Goal: Task Accomplishment & Management: Complete application form

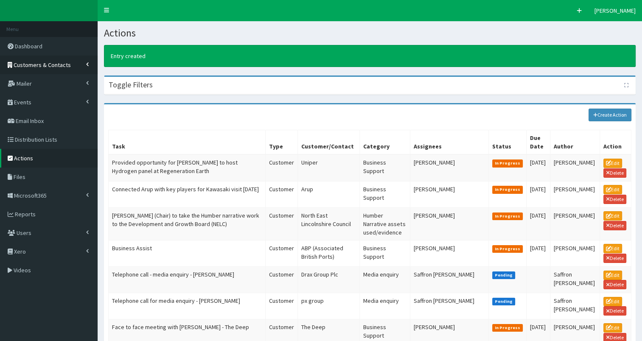
click at [52, 63] on span "Customers & Contacts" at bounding box center [42, 65] width 57 height 8
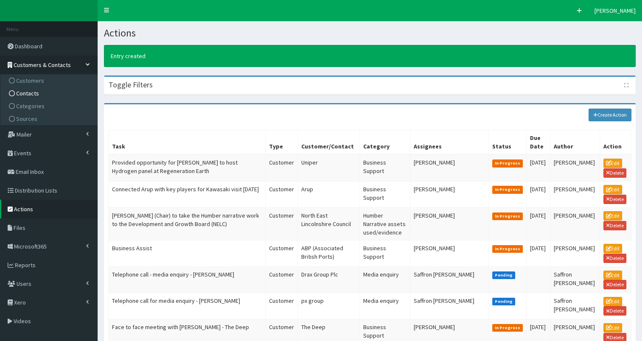
click at [53, 93] on link "Contacts" at bounding box center [50, 93] width 95 height 13
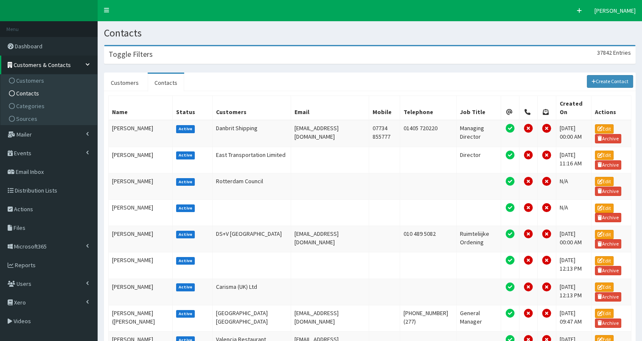
click at [216, 57] on div "Toggle Filters 37842 Entries" at bounding box center [369, 54] width 531 height 17
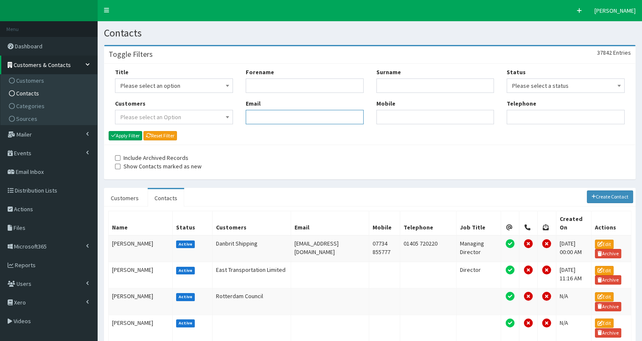
click at [259, 117] on input "Email" at bounding box center [305, 117] width 118 height 14
paste input "[PERSON_NAME][EMAIL_ADDRESS][PERSON_NAME][DOMAIN_NAME]"
type input "[PERSON_NAME][EMAIL_ADDRESS][PERSON_NAME][DOMAIN_NAME]"
click at [132, 137] on button "Apply Filter" at bounding box center [126, 135] width 34 height 9
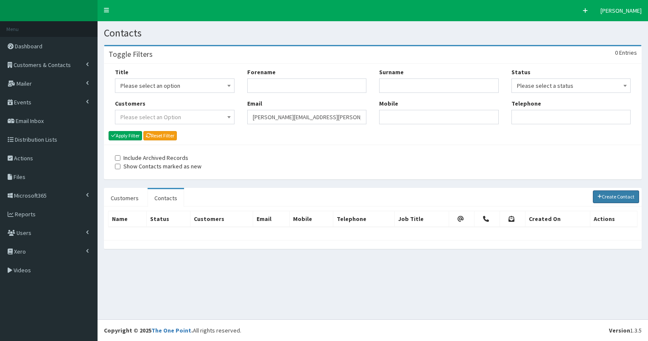
click at [625, 197] on link "Create Contact" at bounding box center [616, 196] width 47 height 13
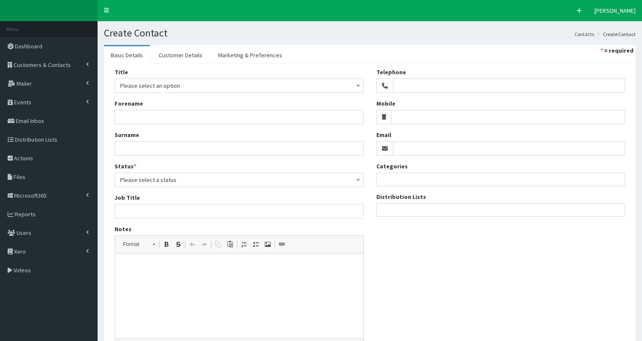
select select
click at [421, 148] on input "Email" at bounding box center [509, 148] width 232 height 14
paste input "Morgan.Wilson@northlincs.gov.uk"
click at [395, 149] on input "Morgan.Wilson@northlincs.gov.uk" at bounding box center [509, 148] width 232 height 14
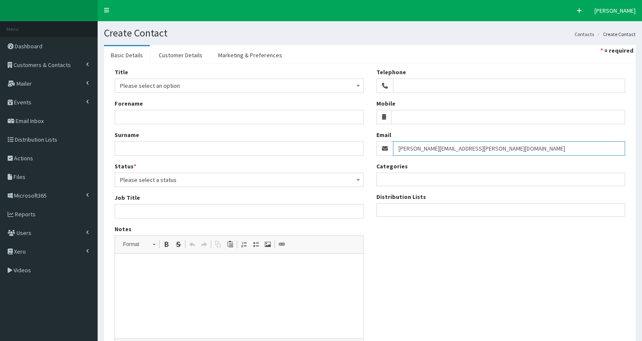
type input "[PERSON_NAME][EMAIL_ADDRESS][PERSON_NAME][DOMAIN_NAME]"
click at [395, 212] on ul at bounding box center [501, 209] width 248 height 11
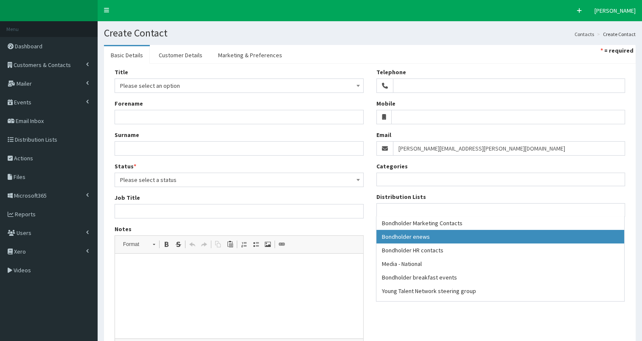
select select "79"
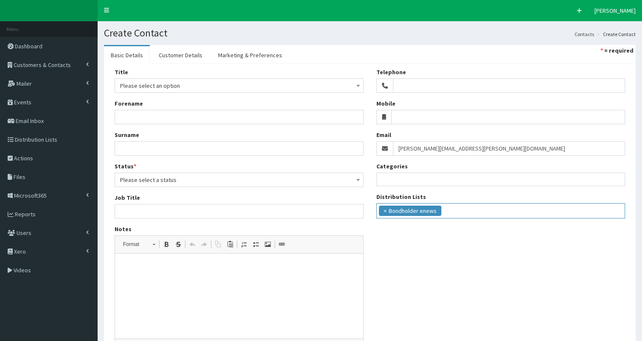
click at [462, 208] on ul "× Bondholder enews" at bounding box center [501, 210] width 248 height 12
click at [543, 207] on ul "× Bondholder enews × Bondholder breakfast events" at bounding box center [501, 210] width 248 height 12
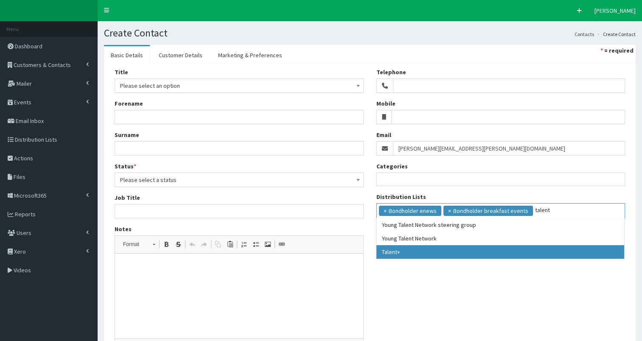
type input "talent"
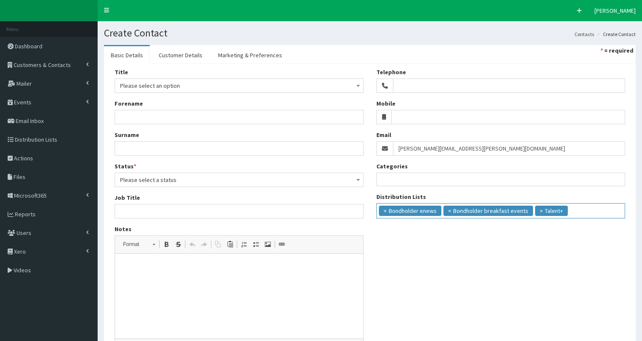
click at [571, 212] on input "search" at bounding box center [585, 210] width 31 height 8
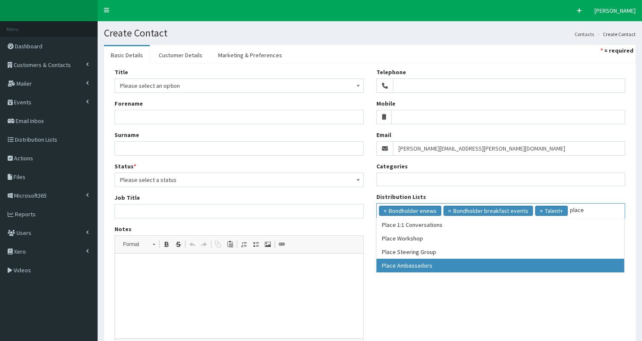
type input "place"
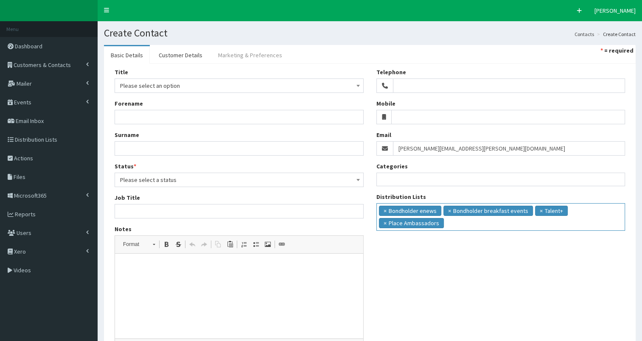
click at [256, 56] on link "Marketing & Preferences" at bounding box center [250, 55] width 78 height 18
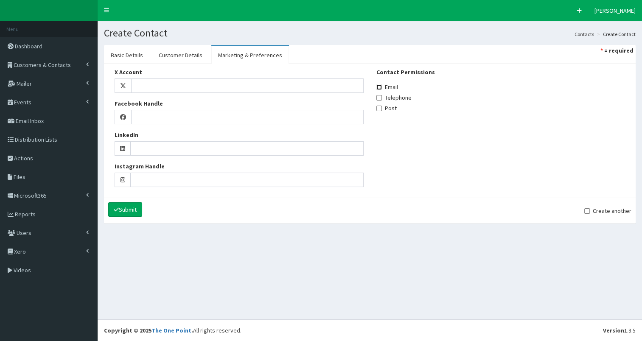
click at [379, 88] on input "Email" at bounding box center [379, 87] width 6 height 6
checkbox input "true"
click at [185, 53] on link "Customer Details" at bounding box center [180, 55] width 57 height 18
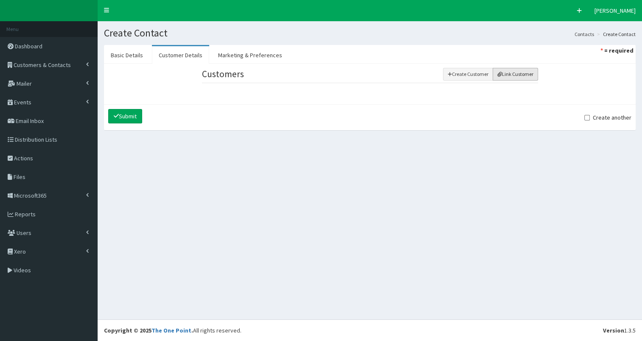
click at [514, 74] on button "Link Customer" at bounding box center [515, 74] width 45 height 13
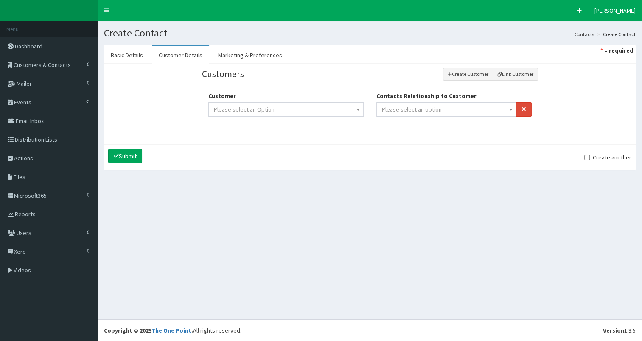
click at [460, 109] on span "Please select an option" at bounding box center [446, 110] width 129 height 12
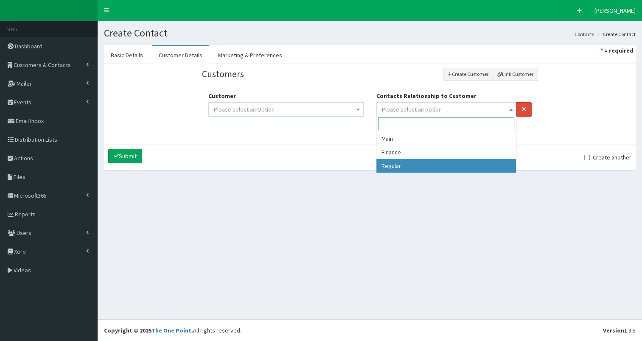
select select "3"
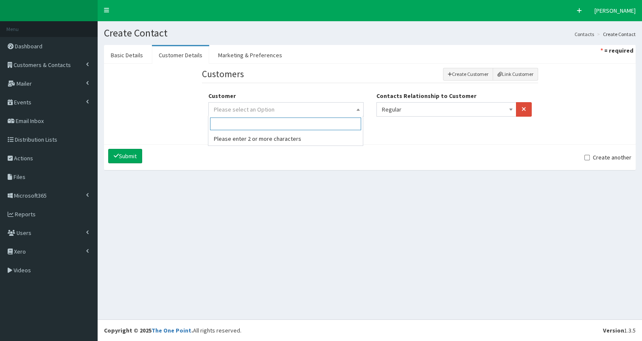
click at [330, 108] on span "Please select an Option" at bounding box center [286, 110] width 144 height 12
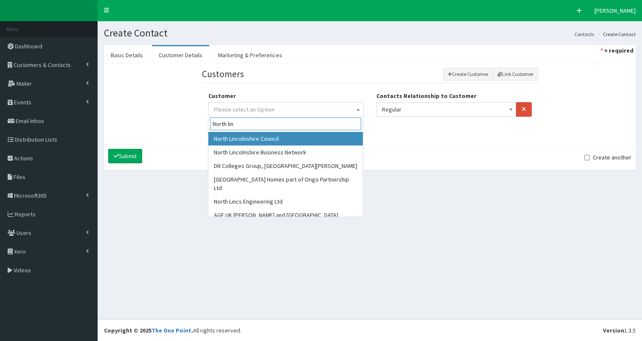
type input "North lin"
select select "260"
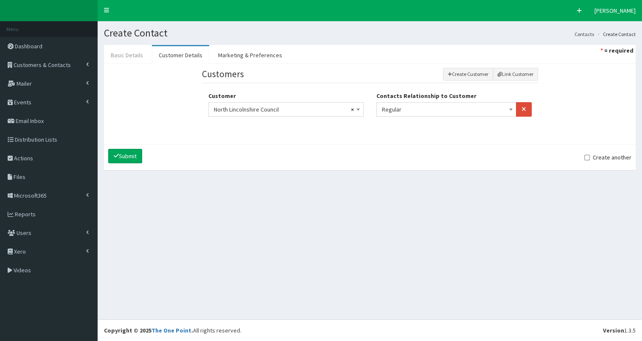
click at [132, 56] on link "Basic Details" at bounding box center [127, 55] width 46 height 18
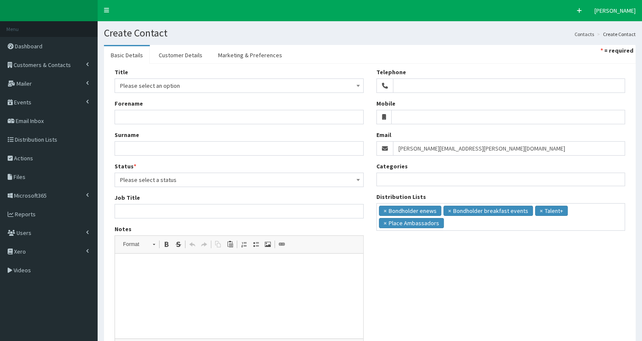
click at [132, 83] on span "Please select an option" at bounding box center [239, 86] width 238 height 12
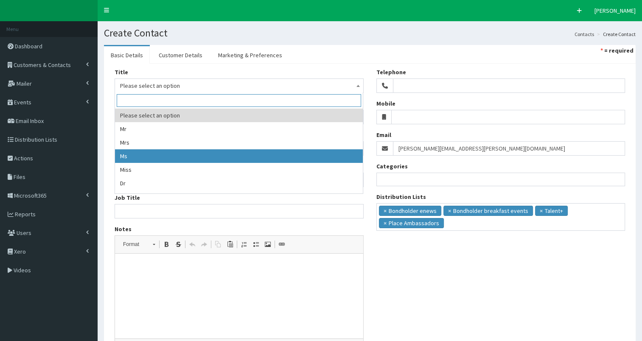
select select "3"
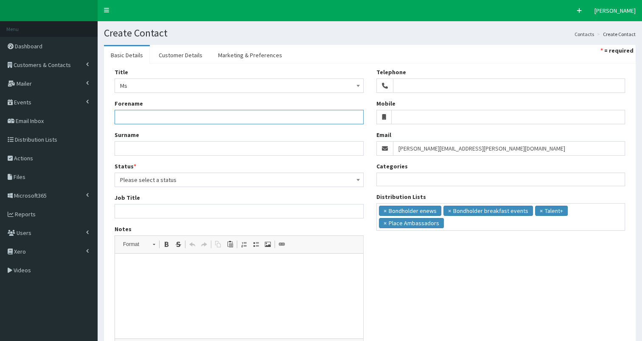
click at [145, 113] on input "Forename" at bounding box center [239, 117] width 249 height 14
type input "Morgan"
click at [139, 151] on input "Surname" at bounding box center [239, 148] width 249 height 14
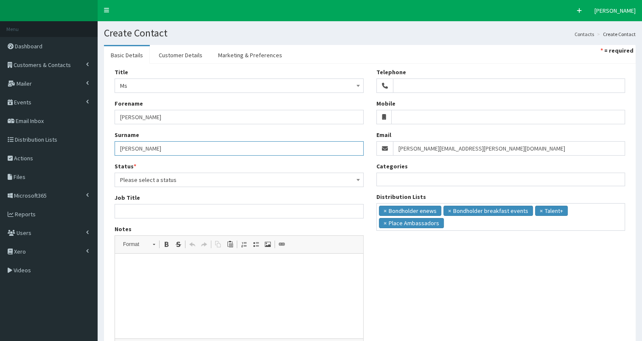
type input "Wilson"
click at [146, 183] on span "Please select a status" at bounding box center [239, 180] width 238 height 12
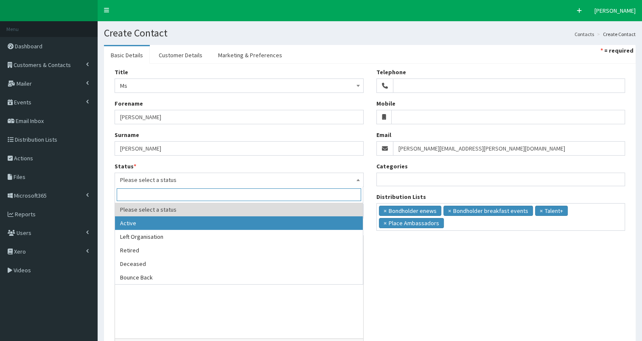
select select "1"
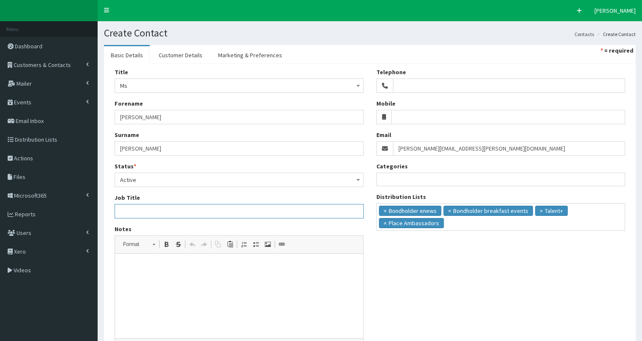
click at [161, 214] on input "Job Title" at bounding box center [239, 211] width 249 height 14
paste input "Investment and Delivery Officer"
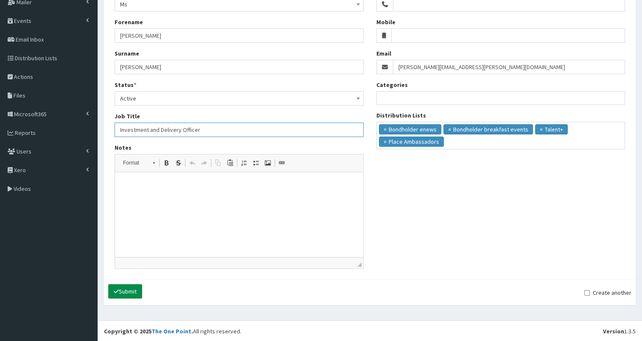
type input "Investment and Delivery Officer"
click at [126, 288] on button "Submit" at bounding box center [125, 291] width 34 height 14
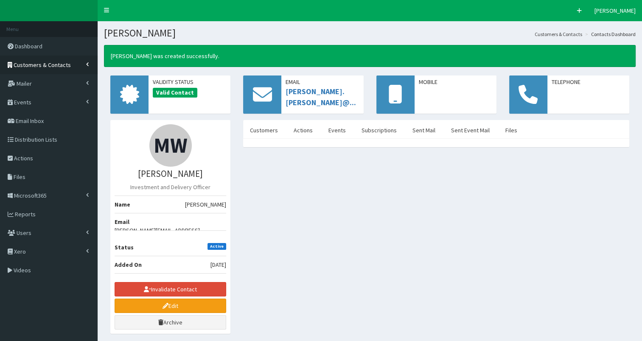
click at [63, 62] on span "Customers & Contacts" at bounding box center [42, 65] width 57 height 8
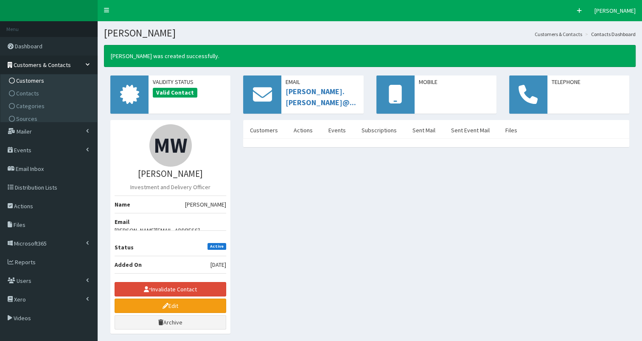
click at [54, 80] on link "Customers" at bounding box center [50, 80] width 95 height 13
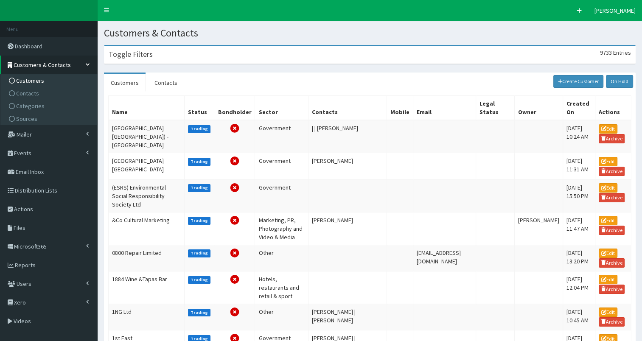
click at [147, 57] on h3 "Toggle Filters" at bounding box center [131, 54] width 44 height 8
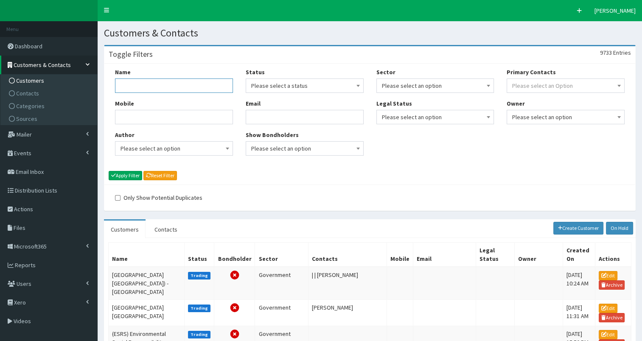
click at [129, 86] on input "Name" at bounding box center [174, 85] width 118 height 14
paste input "Bouyant-C"
type input "Bouyant-C"
click at [119, 175] on button "Apply Filter" at bounding box center [126, 175] width 34 height 9
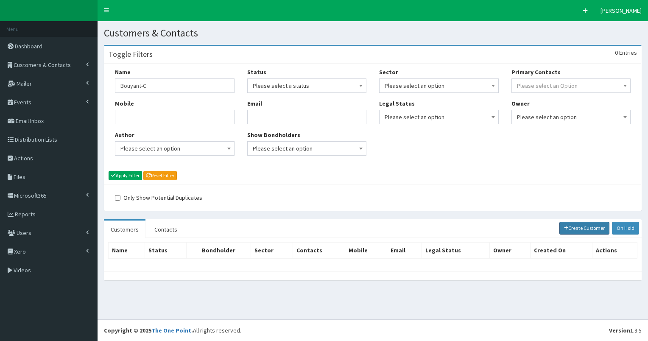
click at [579, 228] on link "Create Customer" at bounding box center [585, 228] width 50 height 13
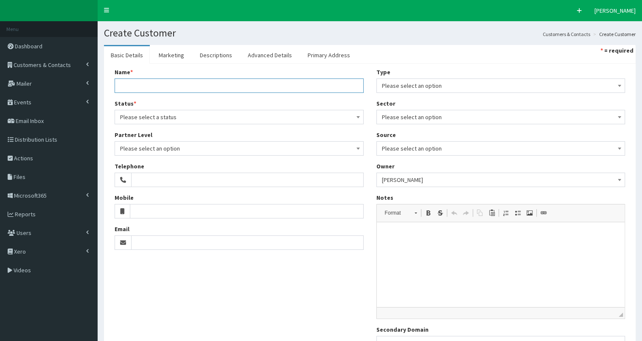
click at [159, 87] on input "Name *" at bounding box center [239, 85] width 249 height 14
paste input "Bouyant-C"
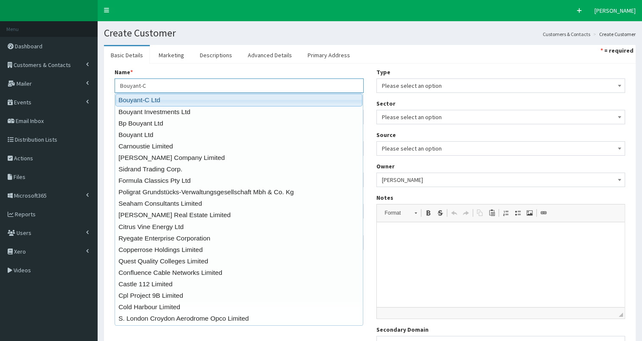
click at [159, 101] on link "Bouyant-C Ltd" at bounding box center [238, 100] width 247 height 12
type input "Bouyant-C Ltd"
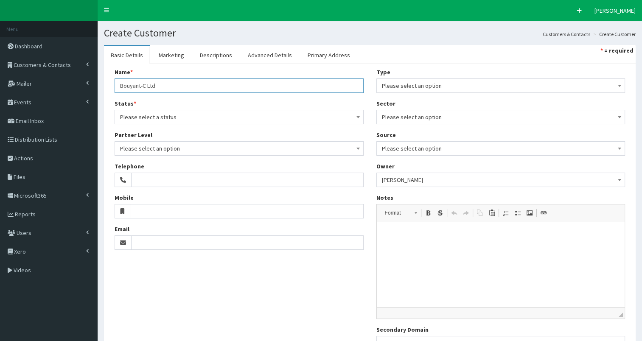
type input "C/O Dickinsons"
type input "Brandon House, First Floor, 90 The Broadway"
type input "Chesham"
type input "Bucks"
type input "HP5 1EG"
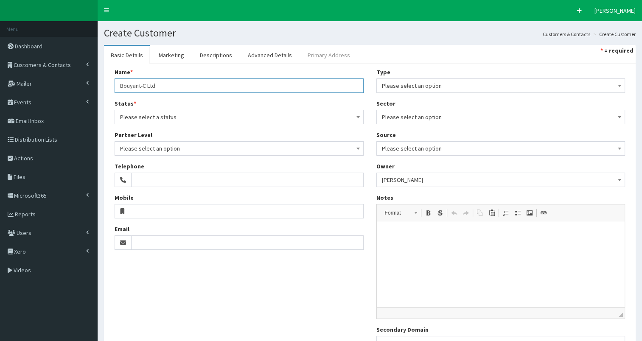
type input "Bouyant-C Ltd"
click at [327, 59] on link "Primary Address" at bounding box center [329, 55] width 56 height 18
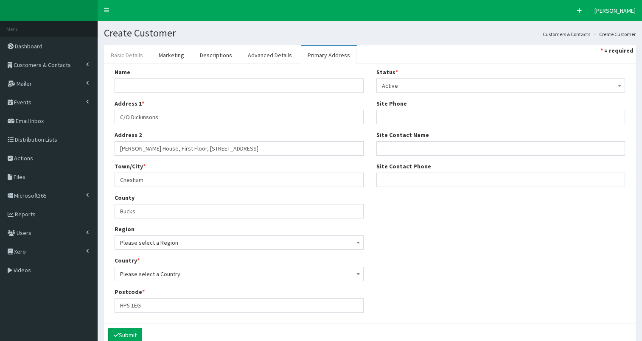
click at [130, 56] on link "Basic Details" at bounding box center [127, 55] width 46 height 18
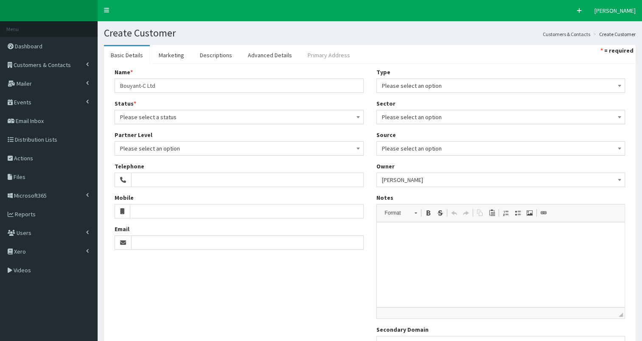
click at [322, 54] on link "Primary Address" at bounding box center [329, 55] width 56 height 18
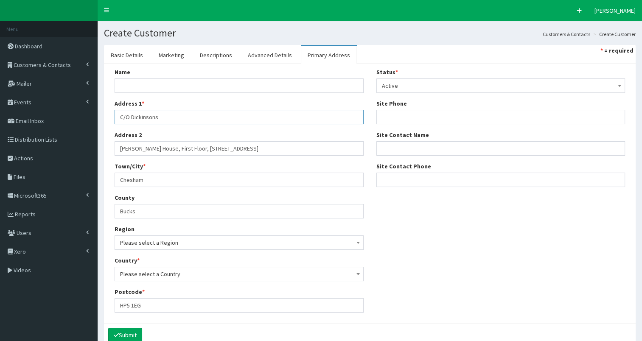
drag, startPoint x: 120, startPoint y: 117, endPoint x: 242, endPoint y: 110, distance: 122.4
click at [242, 110] on input "C/O Dickinsons" at bounding box center [239, 117] width 249 height 14
paste input "205 BizHub, Melton Court Gibson Lane, North Ferriby, United Kingdom HU14 3HH"
drag, startPoint x: 299, startPoint y: 116, endPoint x: 359, endPoint y: 108, distance: 60.8
click at [359, 108] on div "Address 1 * 205 BizHub, Melton Court Gibson Lane, North Ferriby, United Kingdom…" at bounding box center [239, 111] width 249 height 25
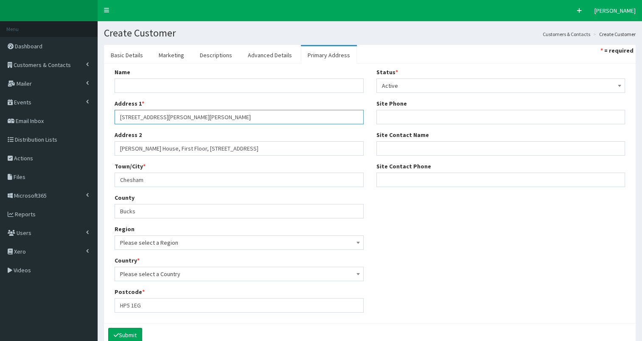
type input "205 BizHub, Melton Court Gibson Lane, North Ferriby, United Kingdom"
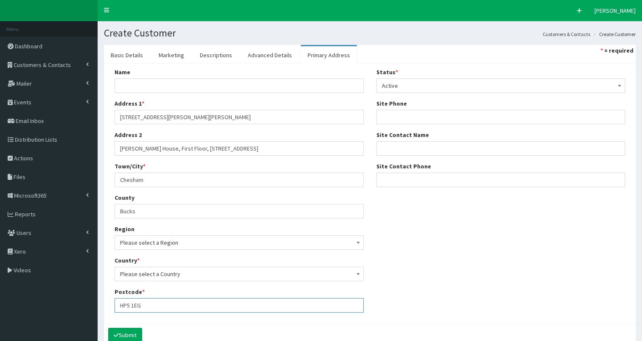
drag, startPoint x: 118, startPoint y: 305, endPoint x: 194, endPoint y: 290, distance: 77.4
click at [194, 290] on div "Postcode * HP5 1EG" at bounding box center [239, 300] width 249 height 25
paste input "U14 3HH"
type input "HU14 3HH"
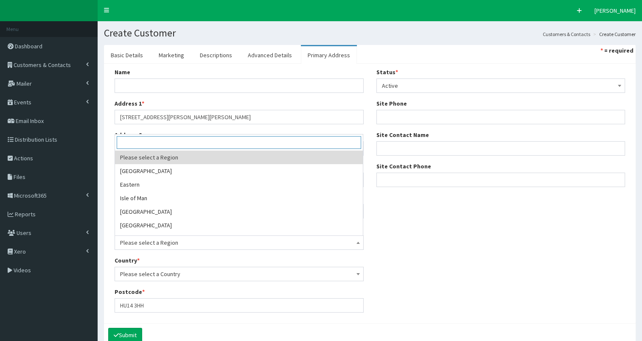
click at [195, 242] on span "Please select a Region" at bounding box center [239, 243] width 238 height 12
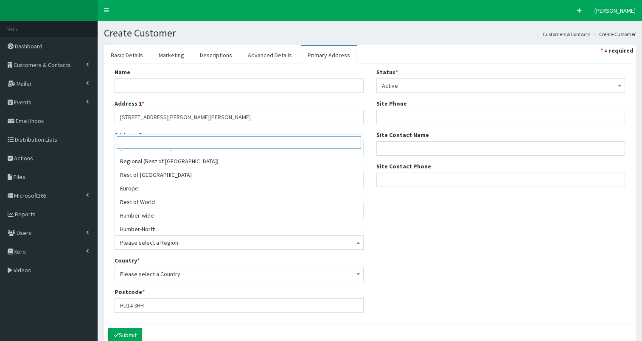
scroll to position [214, 0]
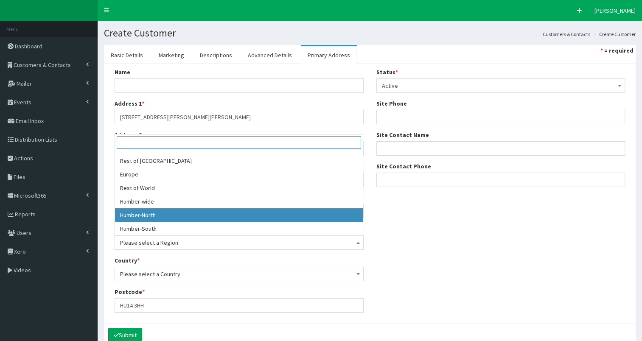
select select "20"
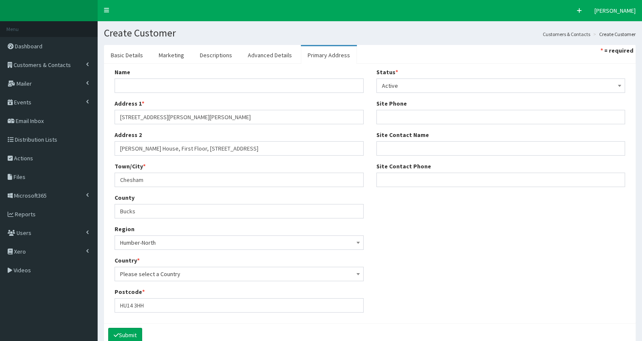
click at [235, 274] on span "Please select a Country" at bounding box center [239, 274] width 238 height 12
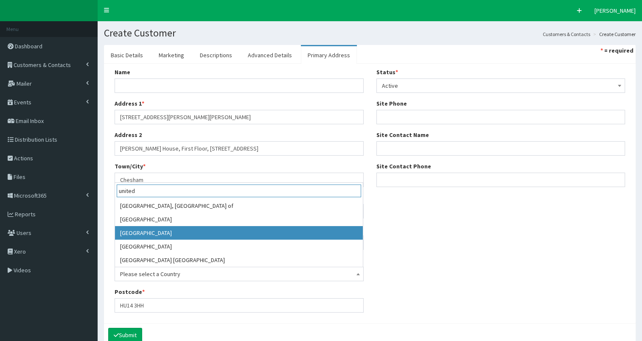
type input "united"
select select "225"
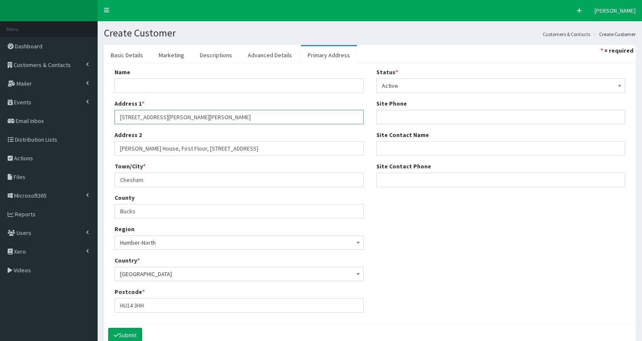
drag, startPoint x: 221, startPoint y: 115, endPoint x: 253, endPoint y: 115, distance: 32.2
click at [253, 115] on input "205 BizHub, Melton Court Gibson Lane, North Ferriby, United Kingdom" at bounding box center [239, 117] width 249 height 14
type input "205 BizHub, Melton Court Gibson Lane,"
drag, startPoint x: 120, startPoint y: 179, endPoint x: 195, endPoint y: 176, distance: 74.3
click at [195, 176] on input "Chesham" at bounding box center [239, 180] width 249 height 14
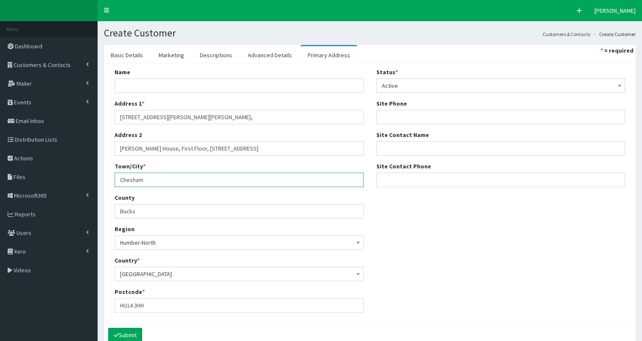
paste input "North Ferriby"
type input "North Ferriby"
drag, startPoint x: 119, startPoint y: 211, endPoint x: 239, endPoint y: 196, distance: 120.5
click at [239, 196] on div "County Bucks" at bounding box center [239, 205] width 249 height 25
type input "East Riding of Yorkshire"
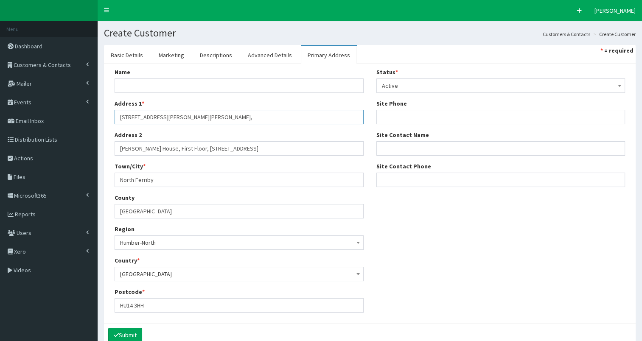
drag, startPoint x: 150, startPoint y: 118, endPoint x: 216, endPoint y: 114, distance: 65.4
click at [216, 114] on input "205 BizHub, Melton Court Gibson Lane," at bounding box center [239, 117] width 249 height 14
type input "205 BizHub"
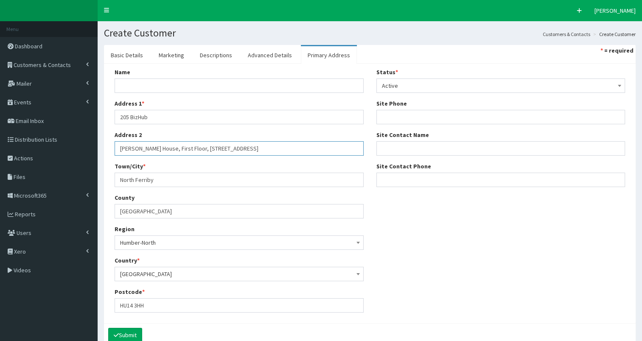
drag, startPoint x: 120, startPoint y: 146, endPoint x: 235, endPoint y: 143, distance: 115.0
click at [235, 143] on input "Brandon House, First Floor, 90 The Broadway" at bounding box center [239, 148] width 249 height 14
paste input "Melton Court Gibson Lane"
click at [153, 147] on input "Melton Court Gibson Lane" at bounding box center [239, 148] width 249 height 14
type input "Melton Court, Gibson Lane"
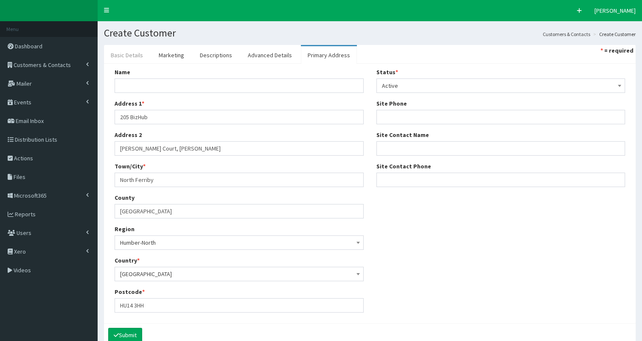
click at [118, 56] on link "Basic Details" at bounding box center [127, 55] width 46 height 18
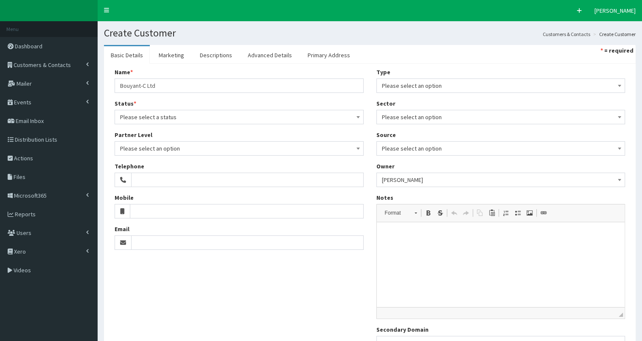
click at [408, 84] on span "Please select an option" at bounding box center [501, 86] width 238 height 12
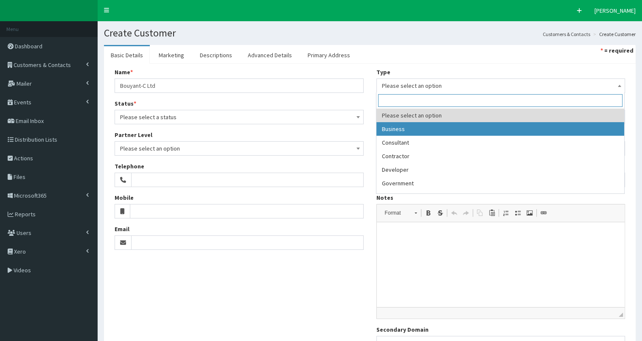
select select "1"
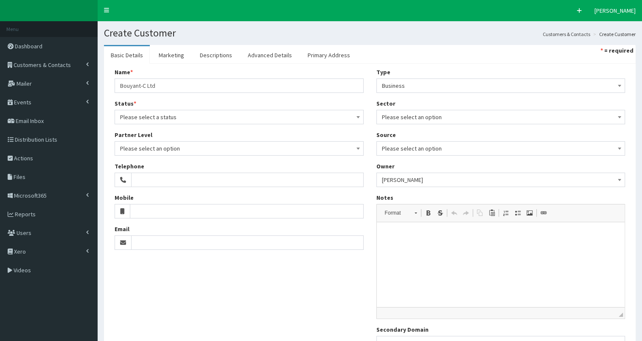
click at [435, 116] on span "Please select an option" at bounding box center [501, 117] width 238 height 12
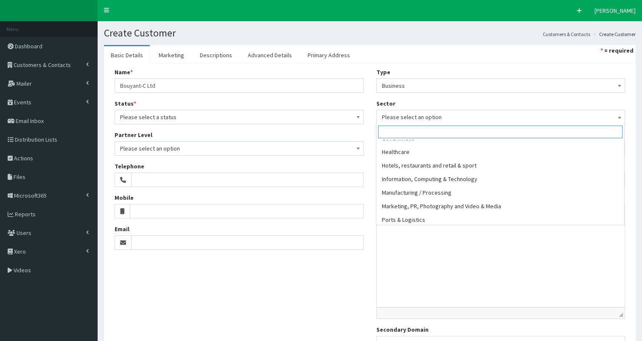
scroll to position [102, 0]
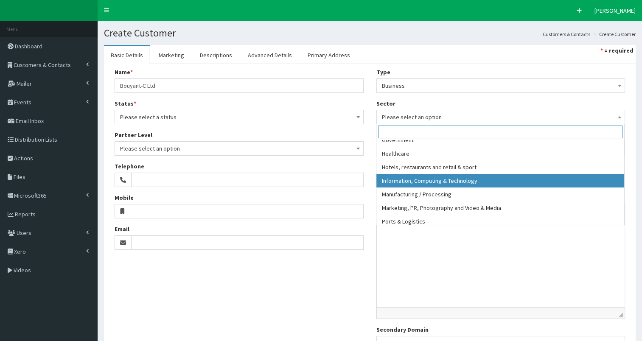
select select "10"
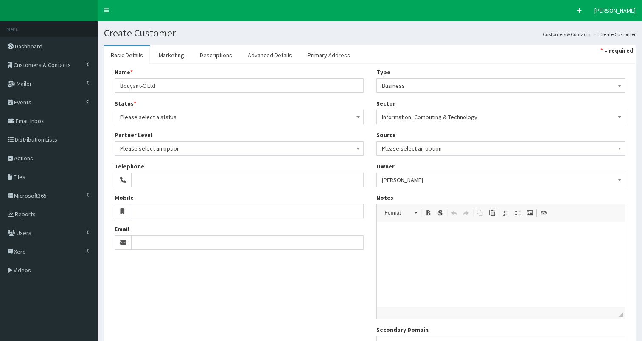
click at [213, 118] on span "Please select a status" at bounding box center [239, 117] width 238 height 12
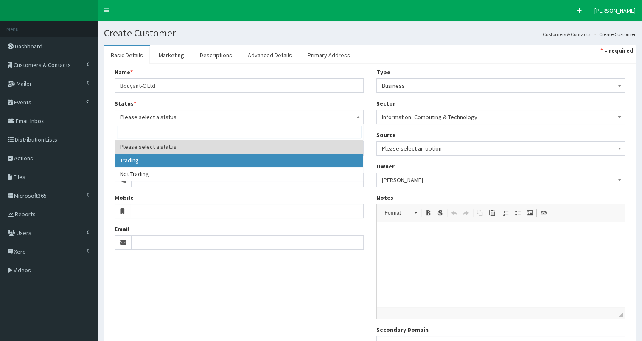
select select "1"
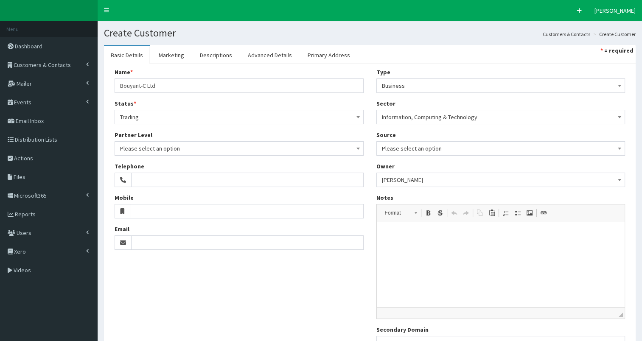
scroll to position [79, 0]
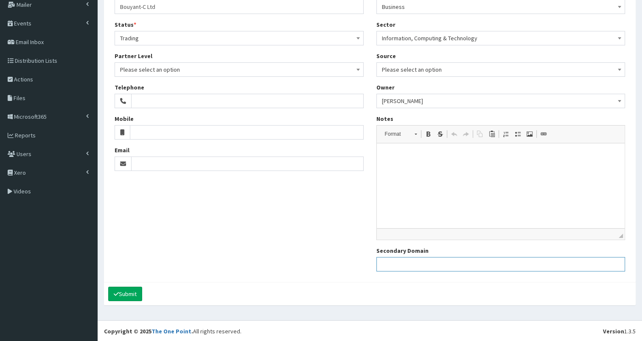
click at [406, 262] on input "Secondary Domain" at bounding box center [500, 264] width 249 height 14
paste input "https://www.bouyant.co.uk/"
type input "https://www.bouyant.co.uk/"
click at [125, 297] on button "Submit" at bounding box center [125, 294] width 34 height 14
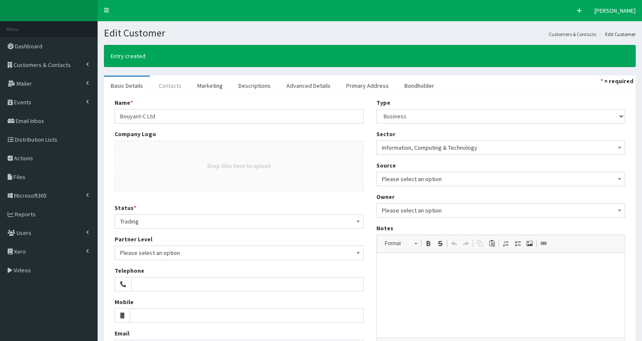
click at [171, 87] on link "Contacts" at bounding box center [170, 86] width 36 height 18
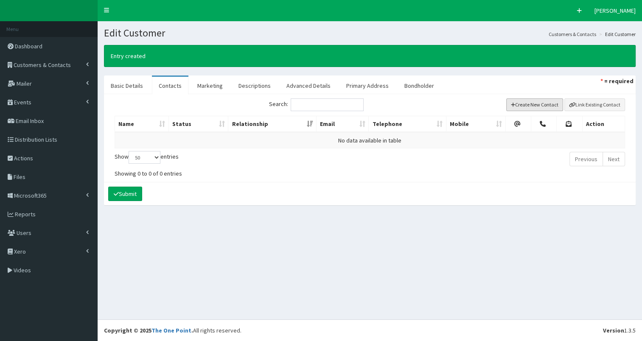
click at [524, 106] on button "Create New Contact" at bounding box center [534, 104] width 57 height 13
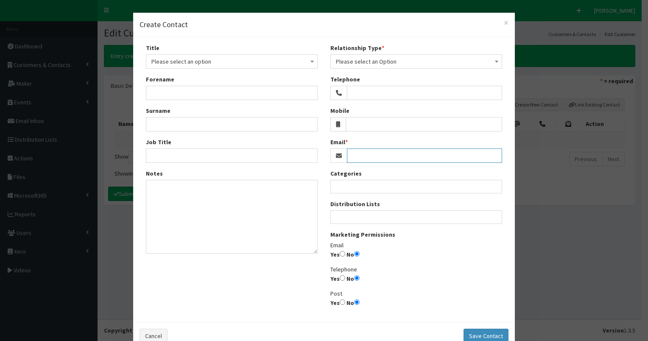
click at [369, 149] on input "Email" at bounding box center [424, 155] width 155 height 14
paste input "gnoonan@bouyant.co.uk"
type input "gnoonan@bouyant.co.uk"
click at [171, 63] on span "Please select an option" at bounding box center [231, 62] width 161 height 12
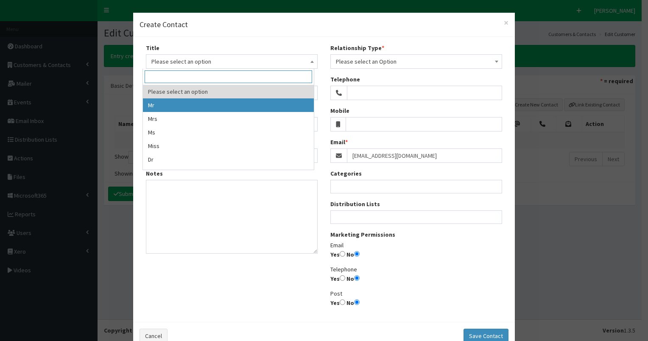
select select "1"
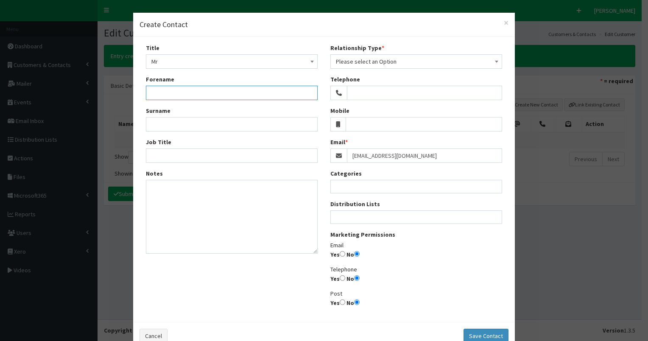
click at [161, 98] on input "Forename" at bounding box center [232, 93] width 172 height 14
type input "Ger"
click at [153, 123] on input "Surname" at bounding box center [232, 124] width 172 height 14
type input "Noonan"
click at [151, 155] on input "Job Title" at bounding box center [232, 155] width 172 height 14
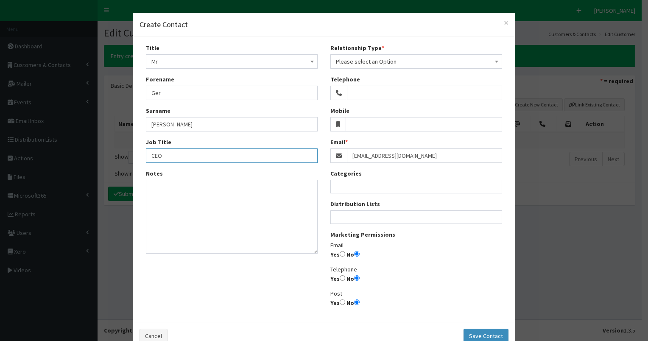
type input "CEO"
click at [340, 254] on input "Yes" at bounding box center [343, 254] width 6 height 6
radio input "true"
click at [367, 219] on ul at bounding box center [416, 216] width 171 height 11
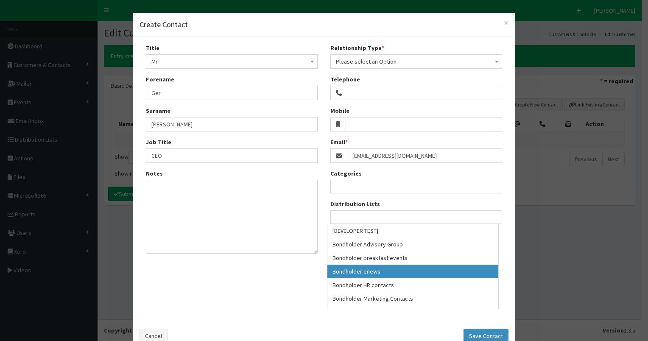
select select "79"
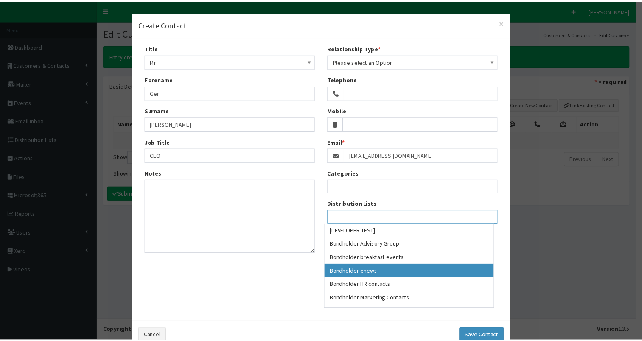
scroll to position [24, 0]
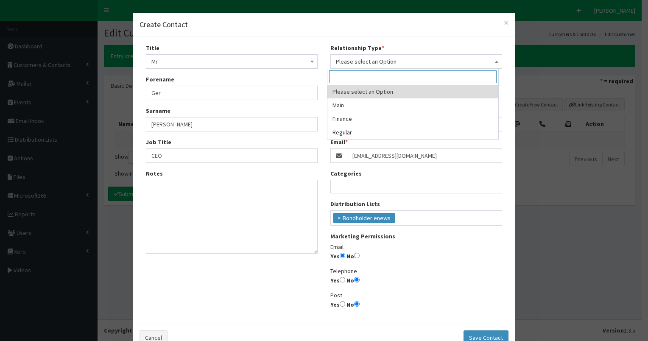
click at [388, 58] on span "Please select an Option" at bounding box center [416, 62] width 161 height 12
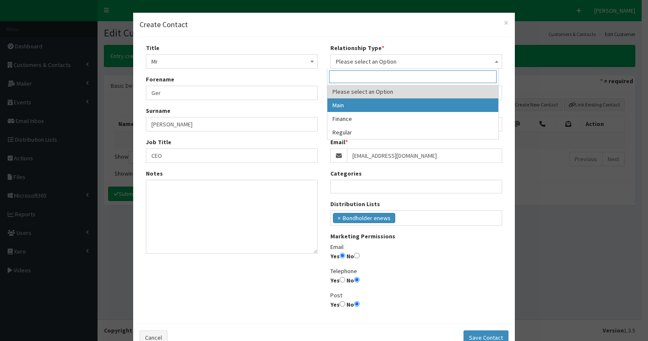
select select "1"
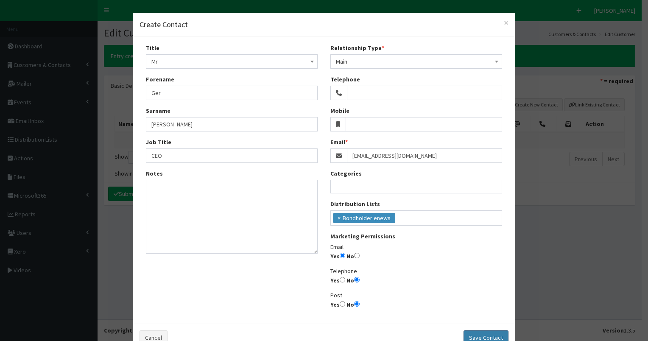
click at [482, 336] on button "Save Contact" at bounding box center [486, 337] width 45 height 14
select select
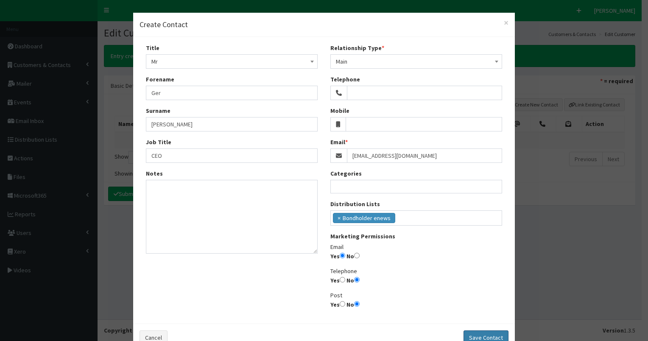
radio input "false"
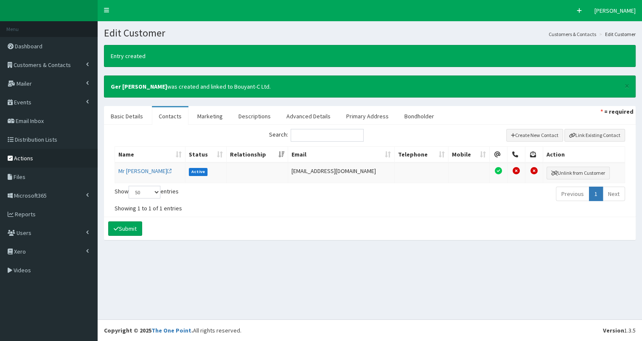
click at [20, 160] on span "Actions" at bounding box center [23, 158] width 19 height 8
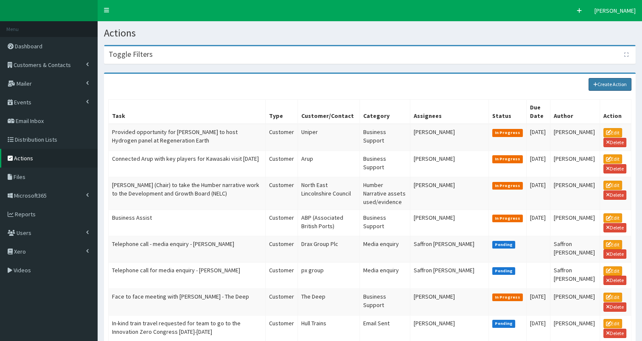
click at [614, 87] on link "Create Action" at bounding box center [609, 84] width 43 height 13
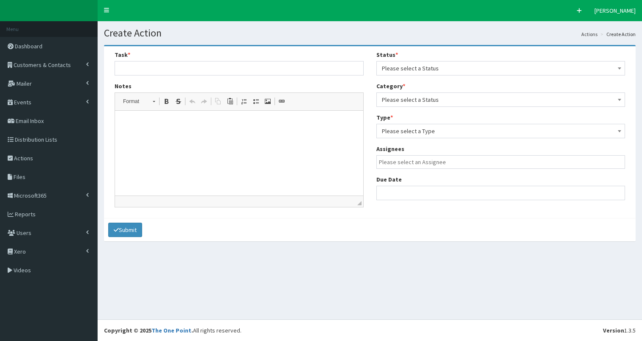
select select
click at [179, 129] on html at bounding box center [239, 124] width 248 height 26
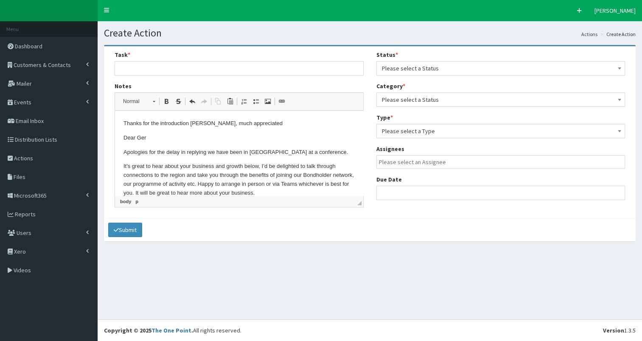
scroll to position [268, 0]
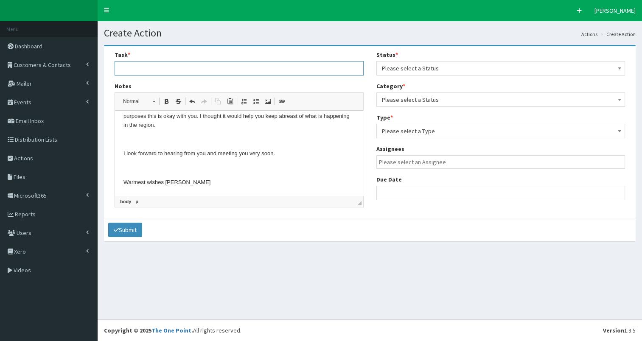
click at [131, 62] on input "text" at bounding box center [239, 68] width 249 height 14
type input "Referral from [PERSON_NAME] van der [PERSON_NAME]"
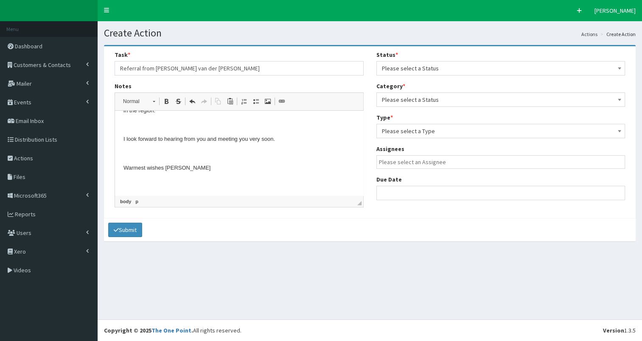
scroll to position [429, 0]
click at [423, 70] on span "Please select a Status" at bounding box center [501, 68] width 238 height 12
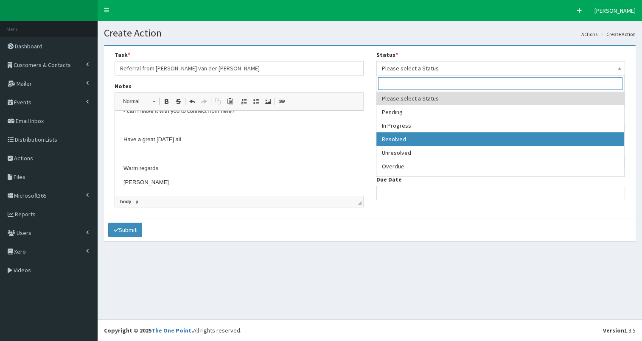
select select "3"
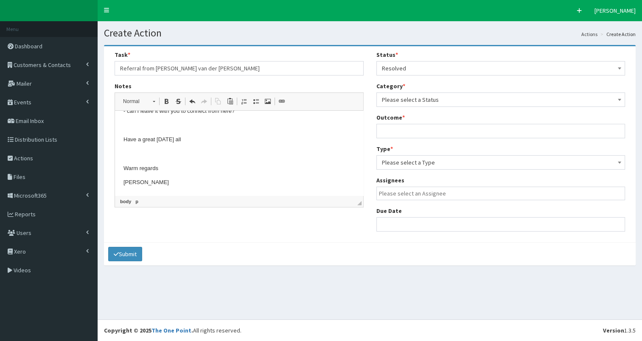
click at [453, 95] on span "Please select a Status" at bounding box center [501, 100] width 238 height 12
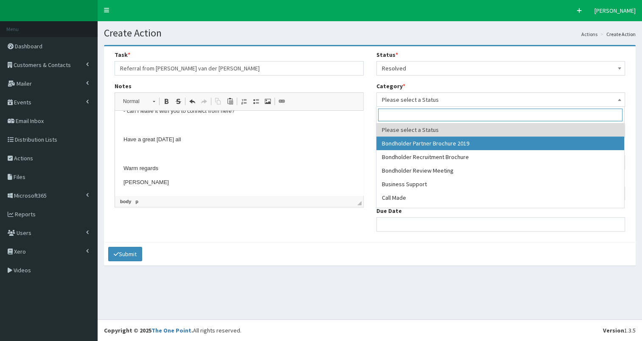
select select "38"
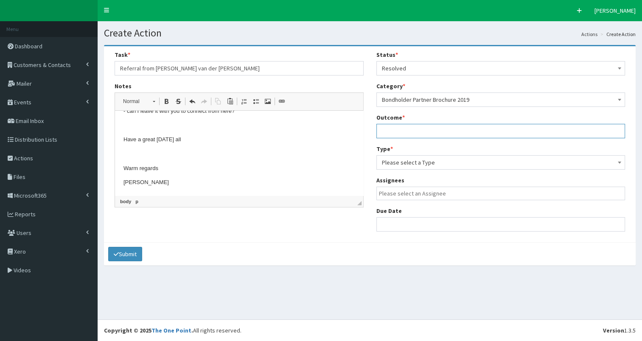
click at [422, 126] on input "text" at bounding box center [500, 131] width 249 height 14
type input "see notes"
click at [423, 162] on span "Please select a Type" at bounding box center [501, 163] width 238 height 12
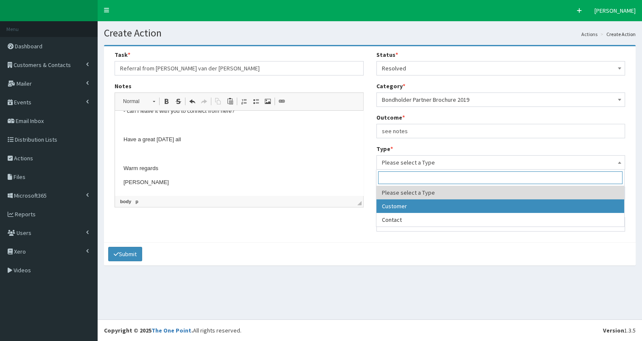
select select "customer"
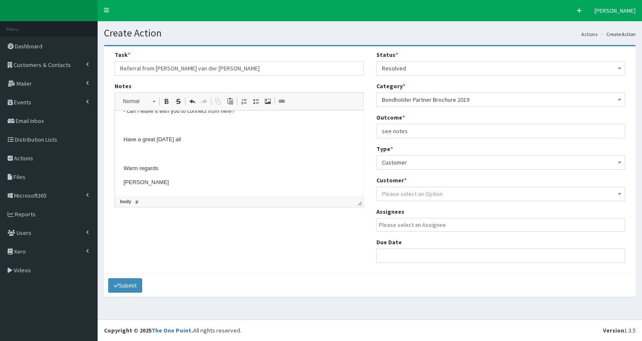
click at [421, 195] on span "Please select an Option" at bounding box center [412, 194] width 61 height 8
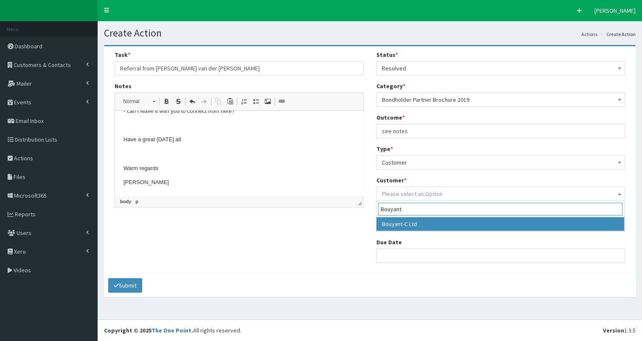
type input "Bouyant"
select select "49440"
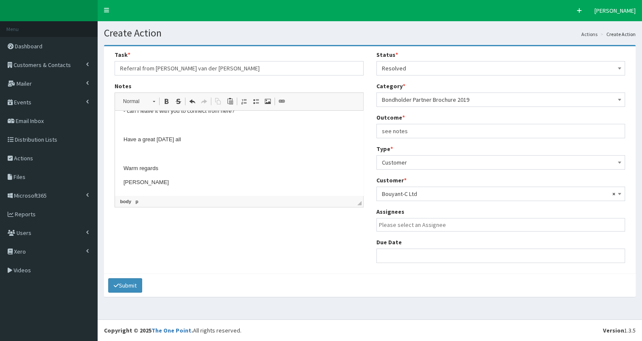
click at [420, 226] on input "search" at bounding box center [503, 225] width 248 height 8
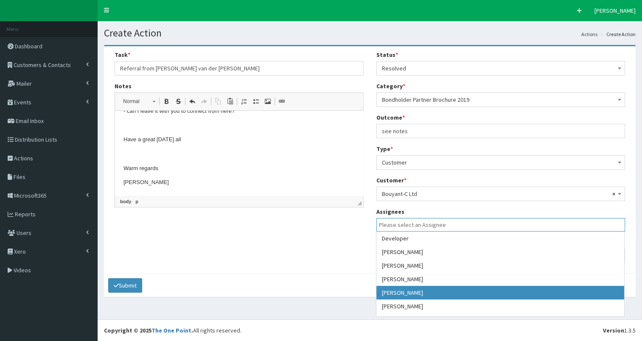
select select "7"
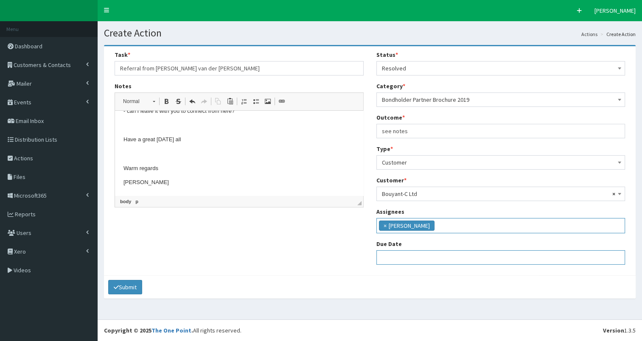
click at [414, 263] on input "text" at bounding box center [500, 257] width 249 height 14
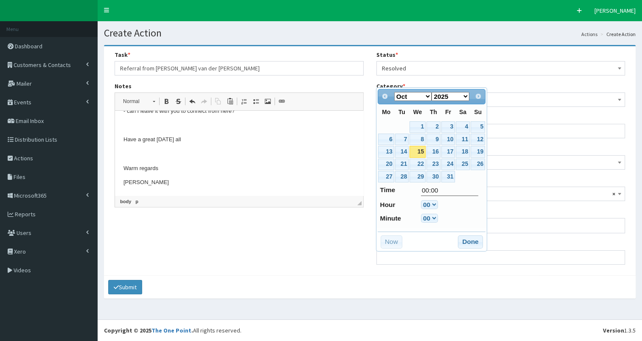
click at [420, 150] on link "15" at bounding box center [417, 151] width 16 height 11
type input "15-10-2025 00:00"
click at [468, 243] on button "Done" at bounding box center [470, 242] width 25 height 14
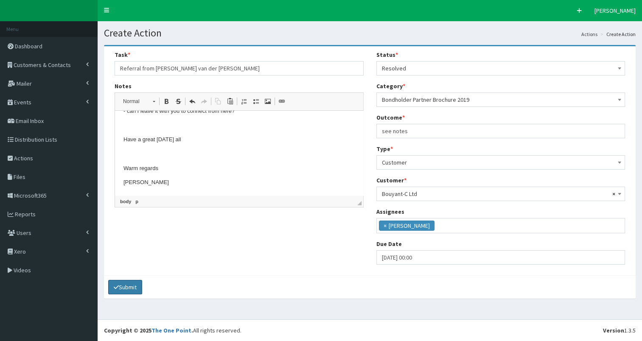
click at [127, 285] on button "Submit" at bounding box center [125, 287] width 34 height 14
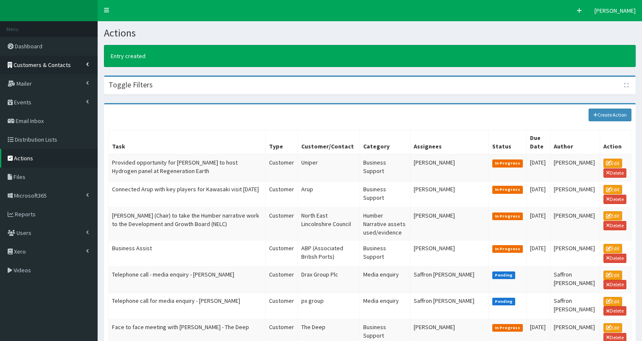
click at [57, 66] on span "Customers & Contacts" at bounding box center [42, 65] width 57 height 8
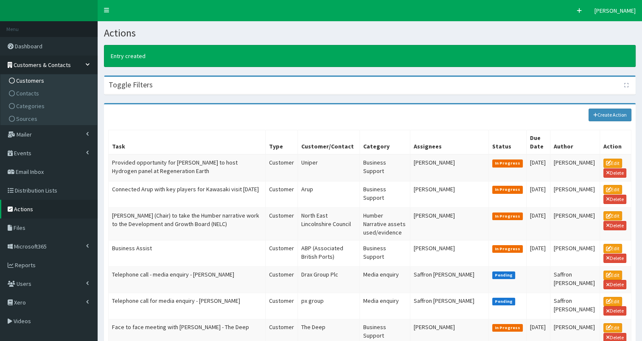
click at [53, 80] on link "Customers" at bounding box center [50, 80] width 95 height 13
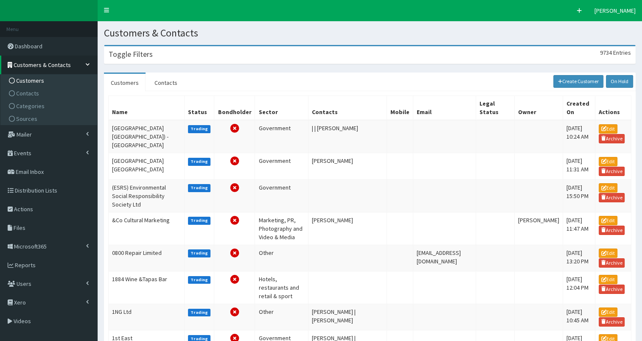
click at [140, 59] on div "Toggle Filters 9734 Entries" at bounding box center [369, 54] width 531 height 17
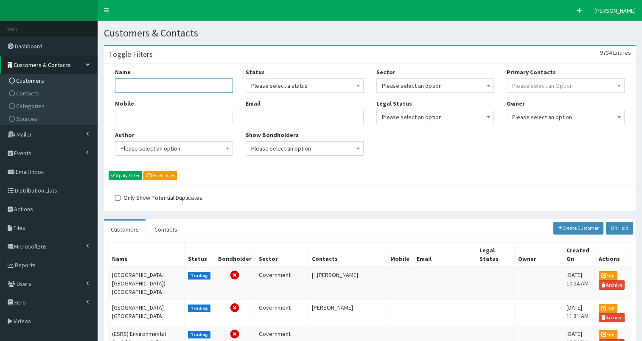
click at [130, 84] on input "Name" at bounding box center [174, 85] width 118 height 14
type input "lampada"
click at [128, 173] on button "Apply Filter" at bounding box center [126, 175] width 34 height 9
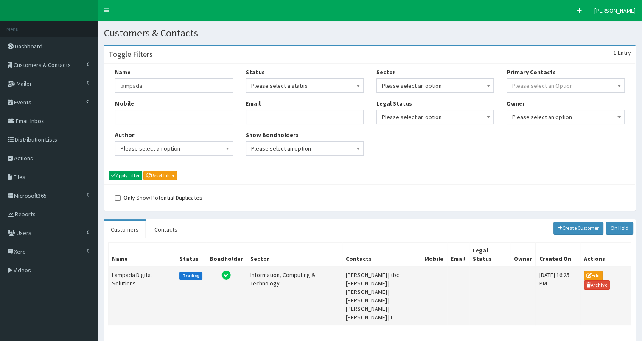
click at [120, 277] on td "Lampada Digital Solutions" at bounding box center [142, 296] width 67 height 59
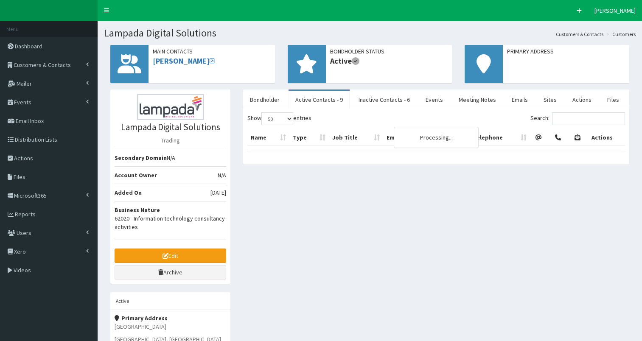
select select "50"
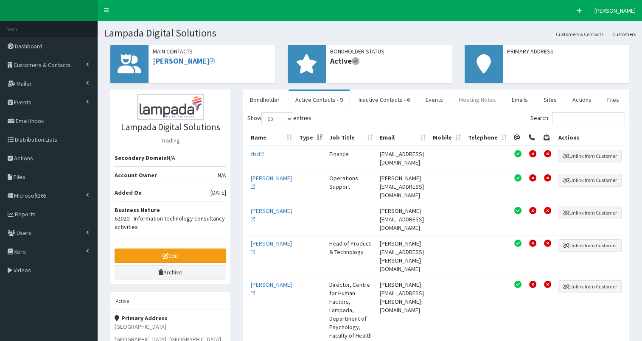
click at [462, 99] on link "Meeting Notes" at bounding box center [477, 100] width 51 height 18
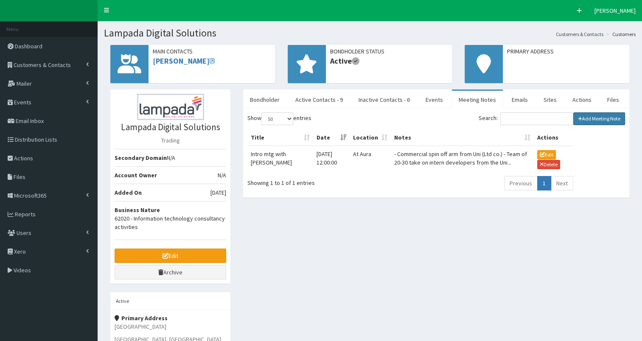
click at [589, 118] on link "Add Meeting Note" at bounding box center [599, 118] width 52 height 13
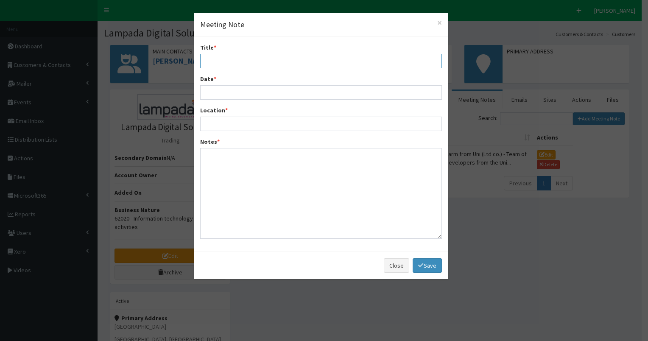
click at [260, 62] on input "Title *" at bounding box center [321, 61] width 242 height 14
type input "Catch up meeting Lea & John Masson"
click at [247, 92] on input "Date *" at bounding box center [321, 92] width 242 height 14
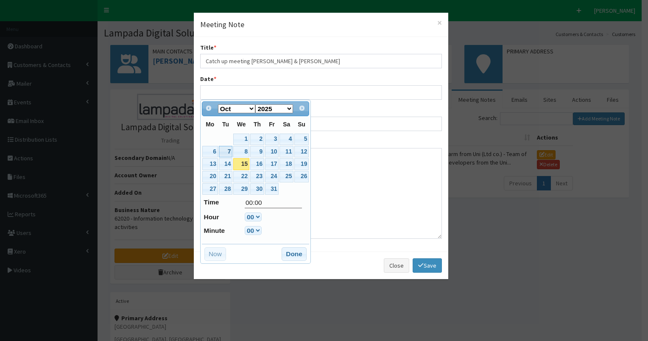
click at [226, 149] on link "7" at bounding box center [226, 151] width 14 height 11
type input "07-10-2025 00:00"
click at [287, 254] on button "Done" at bounding box center [294, 254] width 25 height 14
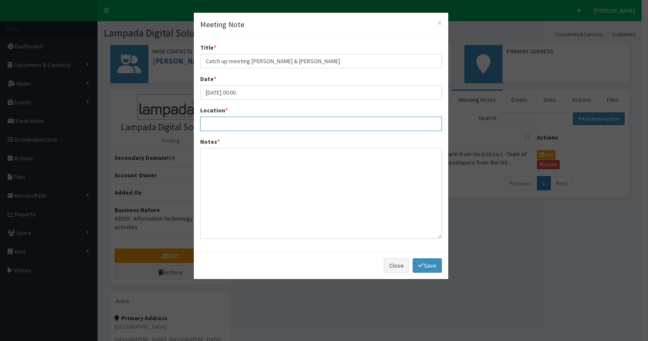
click at [233, 127] on input "Location *" at bounding box center [321, 124] width 242 height 14
type input "at Thieving Harrys"
click at [223, 157] on textarea "Notes *" at bounding box center [321, 193] width 242 height 91
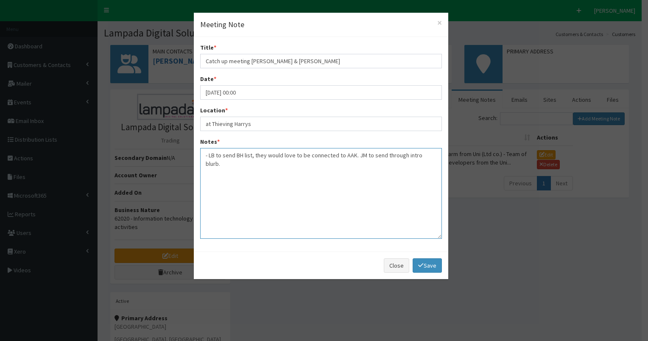
click at [351, 155] on textarea "- LB to send BH list, they would love to be connected to AAK. JM to send throug…" at bounding box center [321, 193] width 242 height 91
click at [266, 163] on textarea "- LB to send BH list, they would love to be connected to AAK and Alex at Ineos.…" at bounding box center [321, 193] width 242 height 91
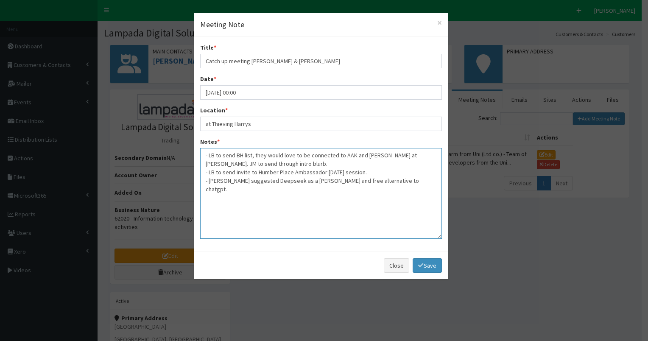
click at [365, 181] on textarea "- LB to send BH list, they would love to be connected to AAK and Alex at Ineos.…" at bounding box center [321, 193] width 242 height 91
type textarea "- LB to send BH list, they would love to be connected to AAK and Alex at Ineos.…"
click at [428, 265] on link "Save" at bounding box center [427, 265] width 29 height 14
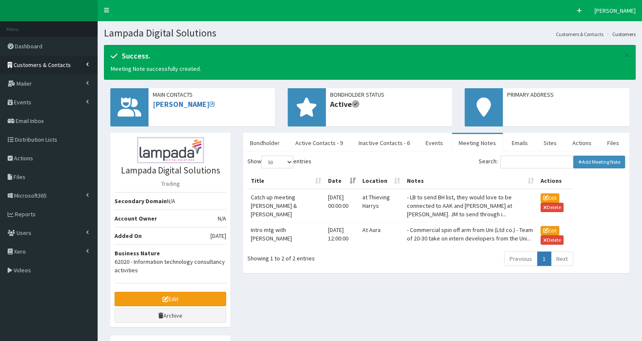
click at [57, 67] on span "Customers & Contacts" at bounding box center [42, 65] width 57 height 8
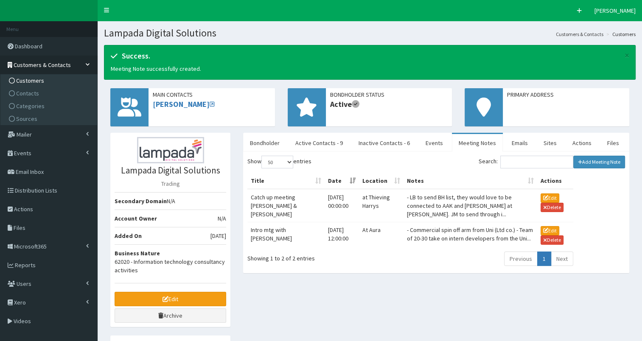
click at [50, 81] on link "Customers" at bounding box center [50, 80] width 95 height 13
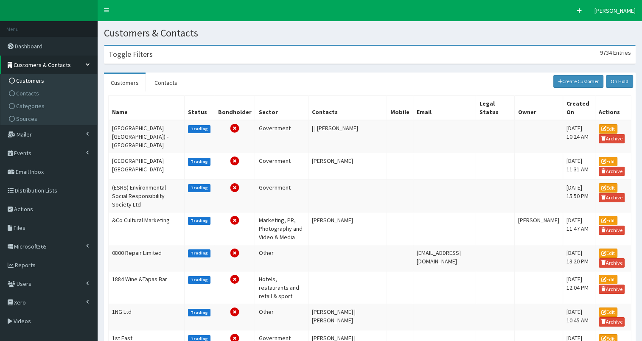
click at [167, 51] on div "Toggle Filters 9734 Entries" at bounding box center [369, 54] width 531 height 17
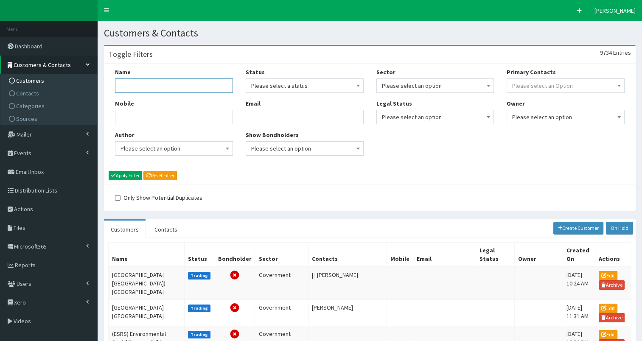
click at [146, 88] on input "Name" at bounding box center [174, 85] width 118 height 14
type input "PPH"
click at [123, 176] on button "Apply Filter" at bounding box center [126, 175] width 34 height 9
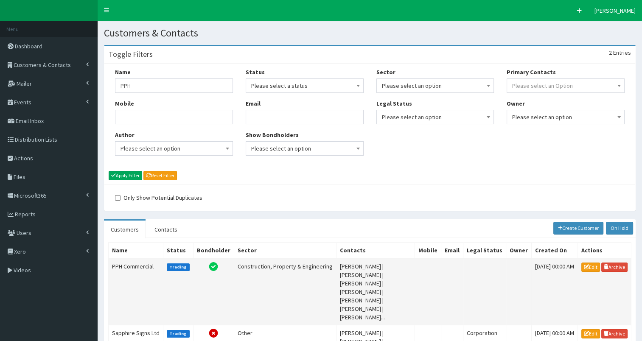
click at [126, 263] on td "PPH Commercial" at bounding box center [136, 291] width 55 height 67
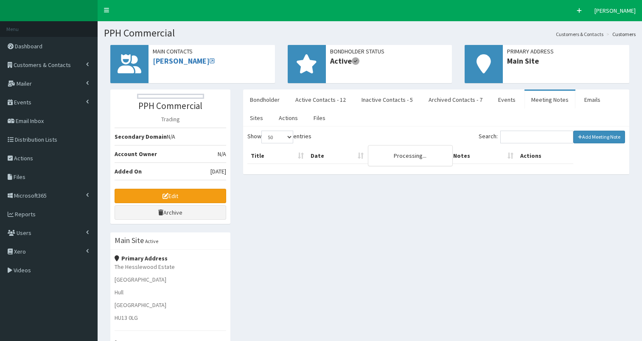
select select "50"
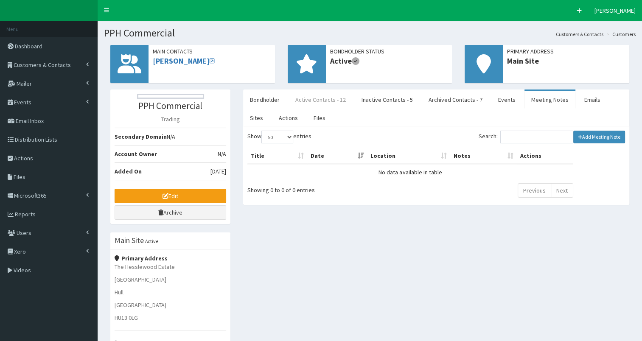
click at [327, 101] on link "Active Contacts - 12" at bounding box center [320, 100] width 64 height 18
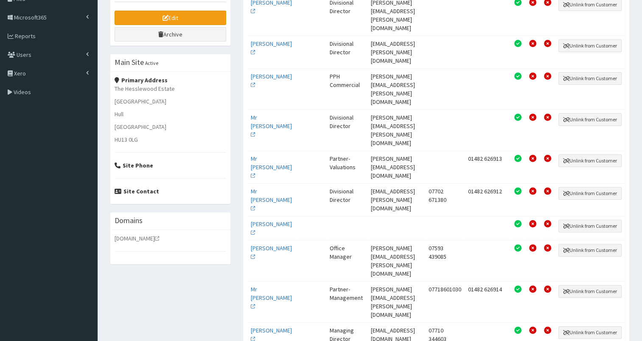
scroll to position [179, 0]
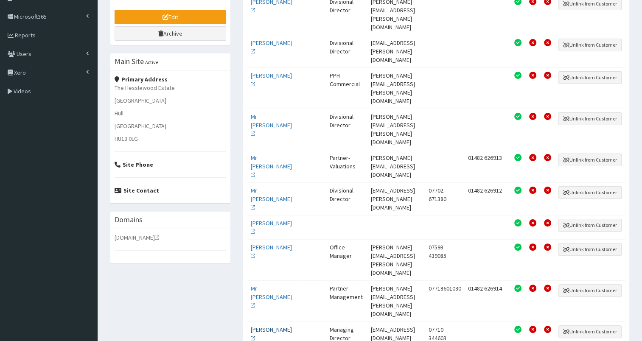
click at [258, 326] on link "[PERSON_NAME]" at bounding box center [271, 334] width 41 height 16
click at [268, 285] on link "Mr [PERSON_NAME]" at bounding box center [271, 297] width 41 height 25
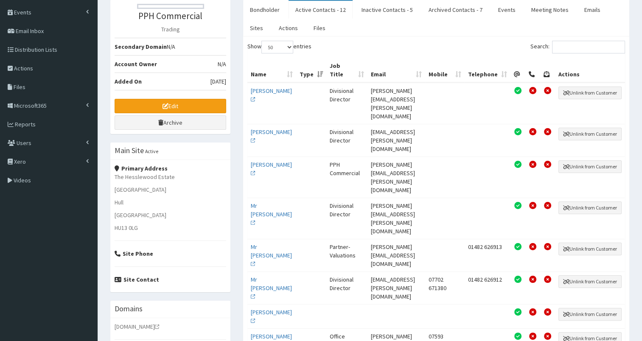
scroll to position [88, 0]
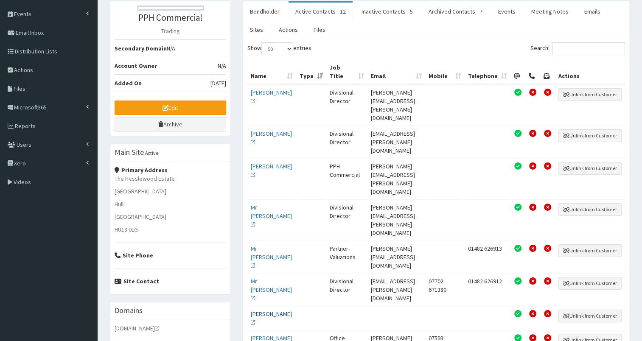
click at [262, 310] on link "Mr Ryan Dunphy" at bounding box center [271, 318] width 41 height 16
click at [155, 105] on link "Edit" at bounding box center [171, 108] width 112 height 14
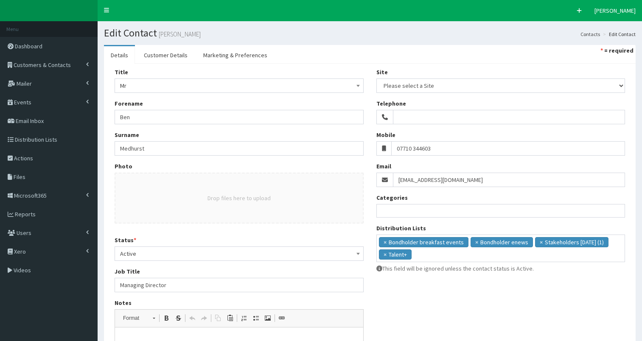
select select
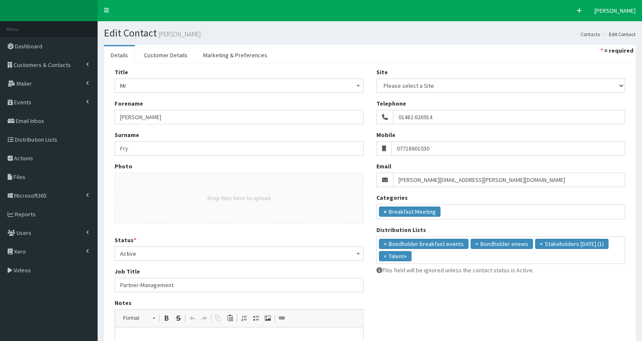
click at [383, 212] on span "×" at bounding box center [384, 211] width 3 height 8
select select
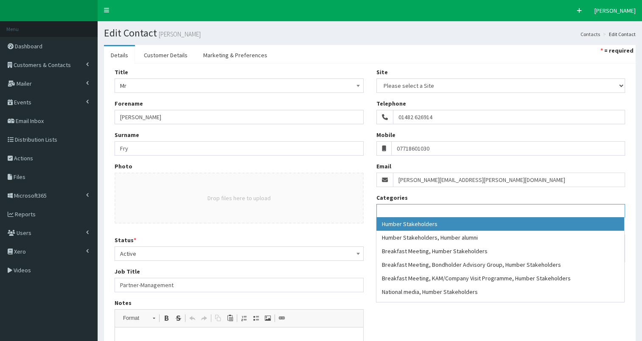
scroll to position [48, 0]
click at [263, 253] on span "Active" at bounding box center [239, 254] width 238 height 12
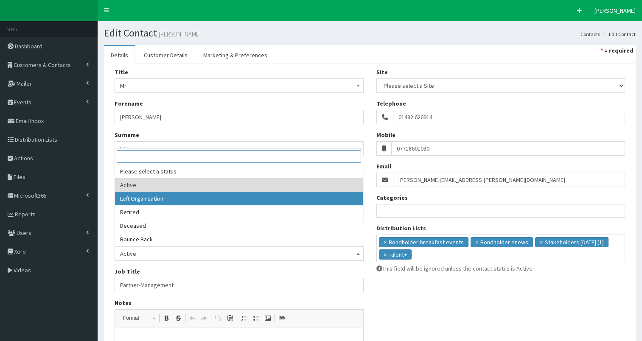
select select "2"
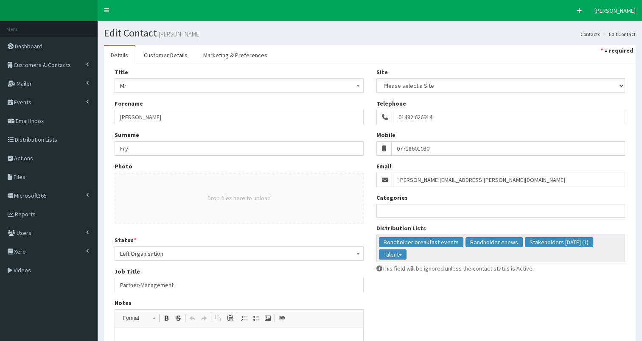
scroll to position [153, 0]
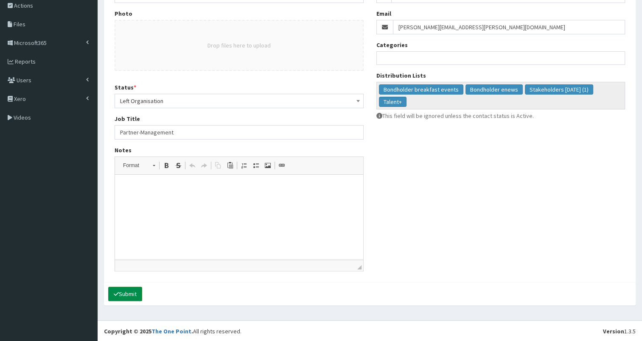
click at [126, 297] on button "Submit" at bounding box center [125, 294] width 34 height 14
click at [128, 292] on button "Submit" at bounding box center [125, 294] width 34 height 14
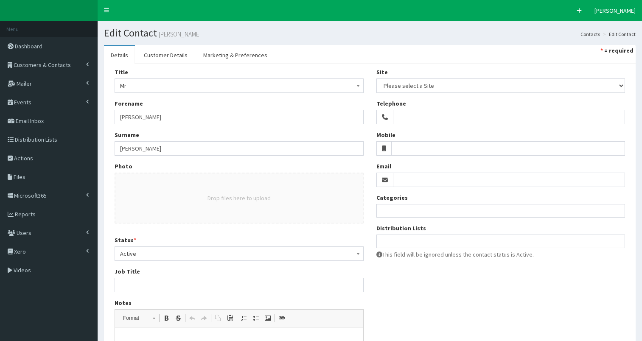
select select
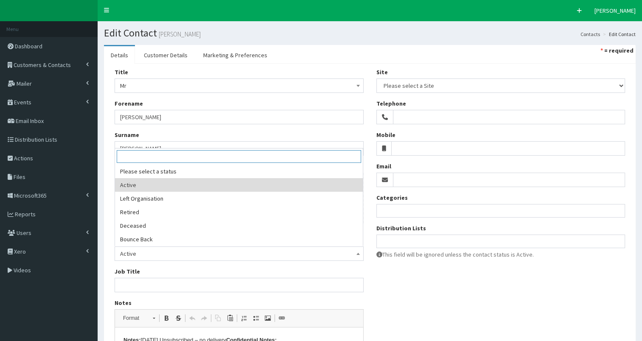
click at [183, 253] on span "Active" at bounding box center [239, 254] width 238 height 12
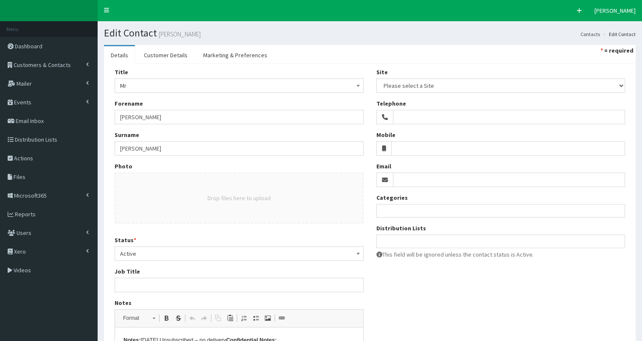
click at [186, 248] on span "Active" at bounding box center [239, 254] width 238 height 12
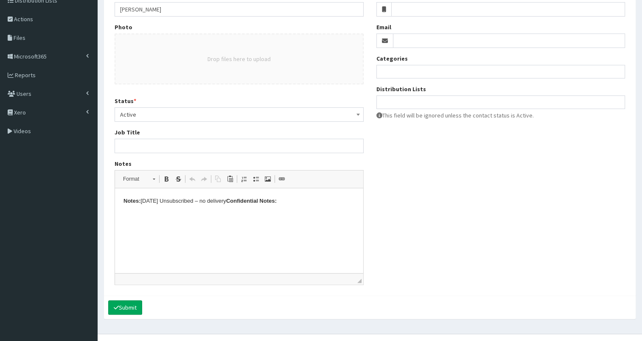
scroll to position [153, 0]
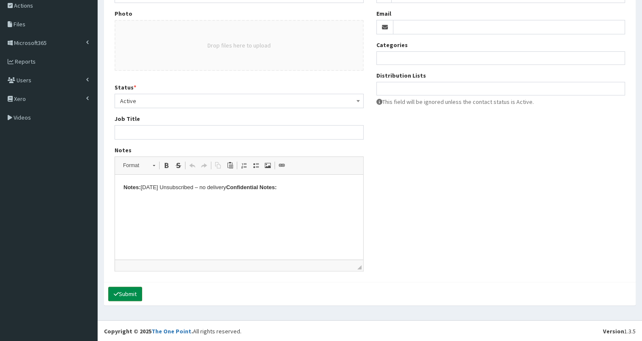
click at [125, 291] on button "Submit" at bounding box center [125, 294] width 34 height 14
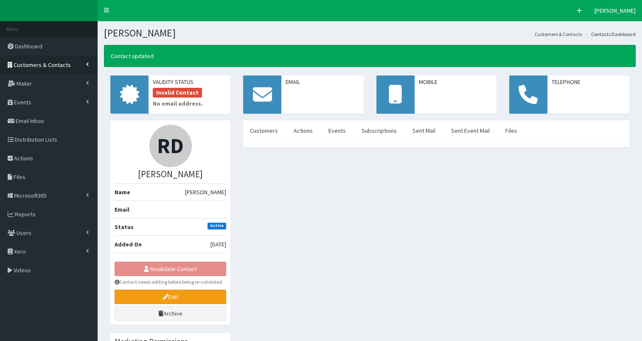
click at [55, 68] on span "Customers & Contacts" at bounding box center [42, 65] width 57 height 8
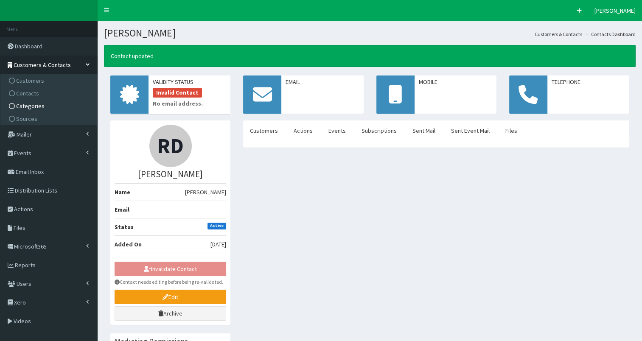
click at [52, 102] on link "Categories" at bounding box center [50, 106] width 95 height 13
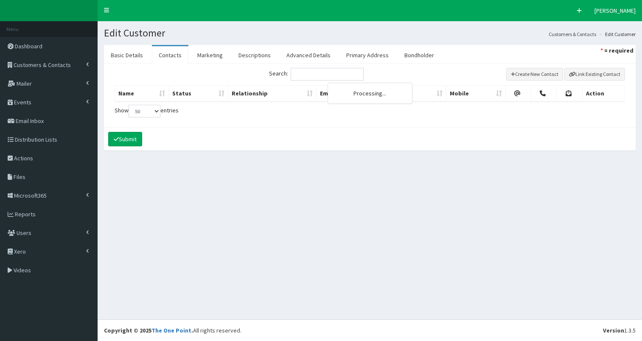
select select "50"
select select
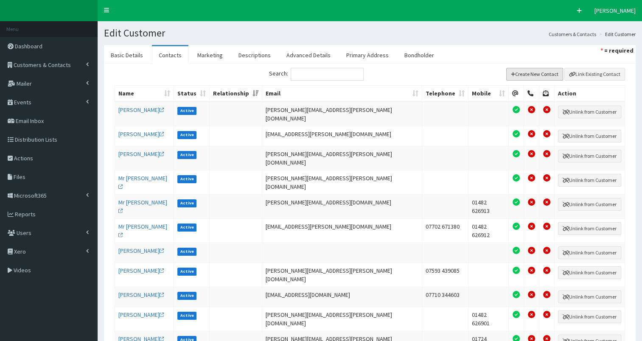
click at [538, 71] on button "Create New Contact" at bounding box center [534, 74] width 57 height 13
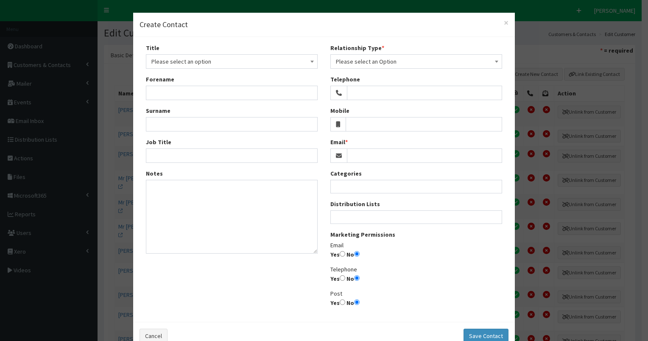
click at [252, 53] on div "Title Please select an option Mr Mrs Ms Miss Dr MP QC MBE MEP CBE Cllr Professo…" at bounding box center [232, 56] width 172 height 25
click at [238, 58] on span "Please select an option" at bounding box center [231, 62] width 161 height 12
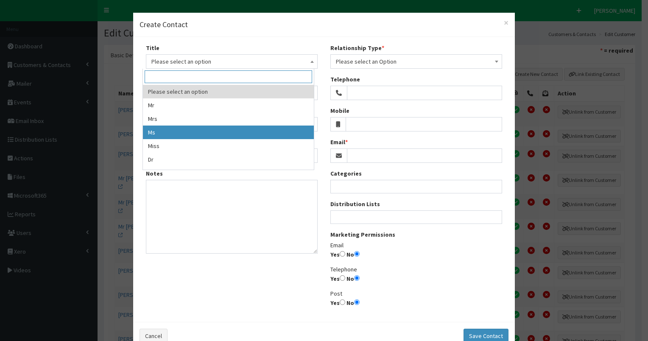
select select "3"
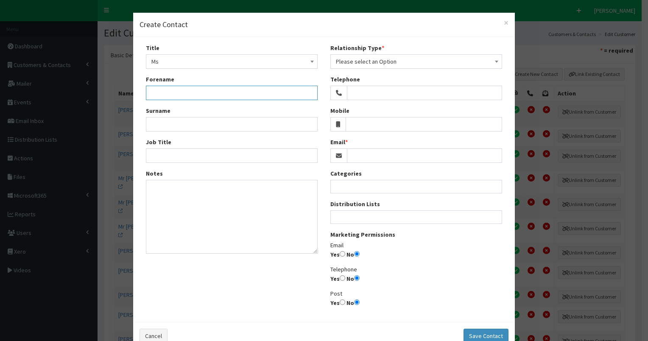
click at [176, 93] on input "Forename" at bounding box center [232, 93] width 172 height 14
type input "Georgia"
click at [161, 132] on div "Title Please select an option Mr Mrs Ms Miss Dr MP QC MBE MEP CBE Cllr Professo…" at bounding box center [232, 152] width 185 height 216
click at [161, 128] on input "Surname" at bounding box center [232, 124] width 172 height 14
type input "Oliver"
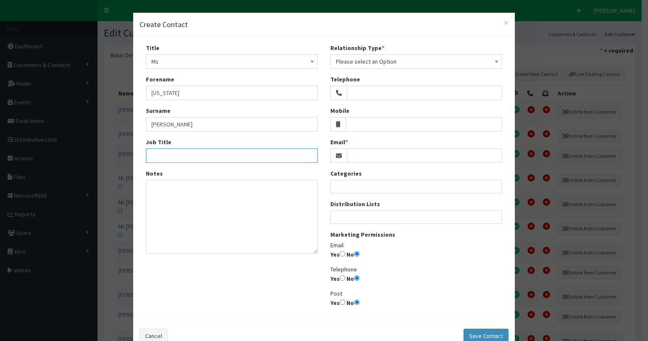
click at [160, 153] on input "Job Title" at bounding box center [232, 155] width 172 height 14
type input "Graduate Surveyor"
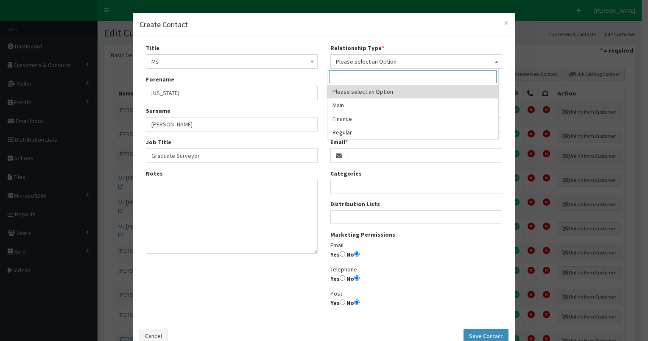
click at [385, 63] on span "Please select an Option" at bounding box center [416, 62] width 161 height 12
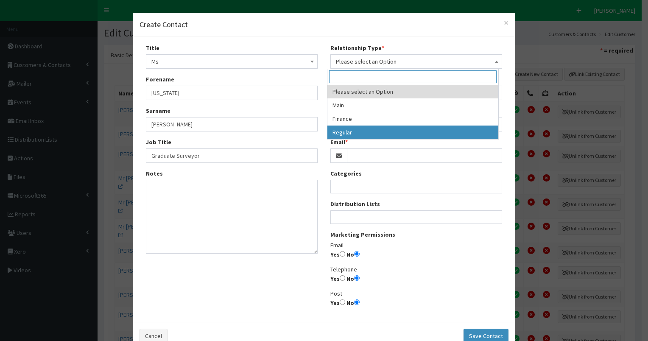
select select "3"
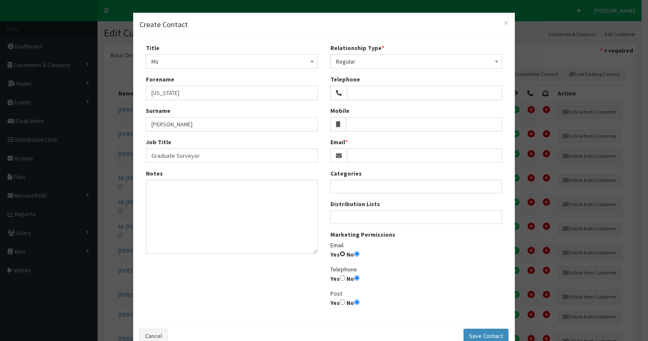
click at [340, 253] on input "Yes" at bounding box center [343, 254] width 6 height 6
radio input "true"
click at [364, 218] on ul at bounding box center [416, 216] width 171 height 11
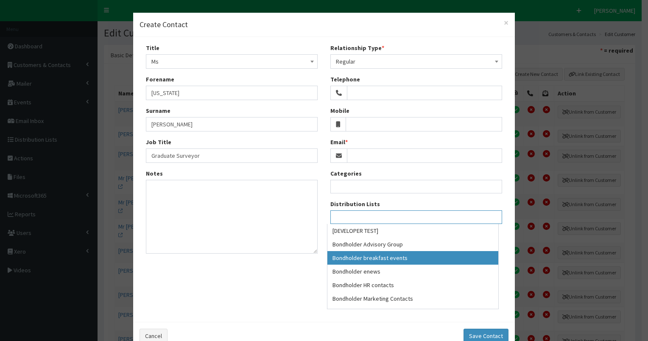
select select "99"
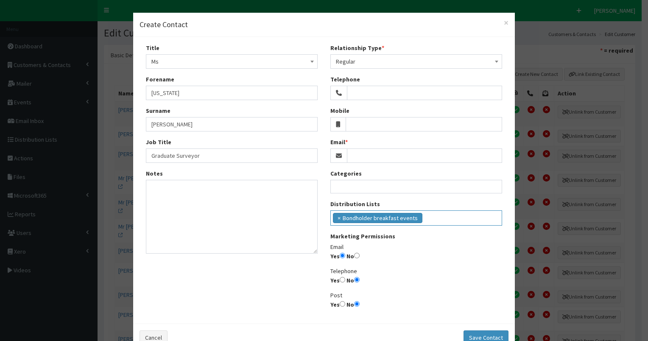
scroll to position [16, 0]
click at [430, 216] on ul "× Bondholder breakfast events" at bounding box center [416, 217] width 171 height 12
click at [487, 216] on ul "× Bondholder breakfast events × Bondholder enews" at bounding box center [416, 217] width 171 height 12
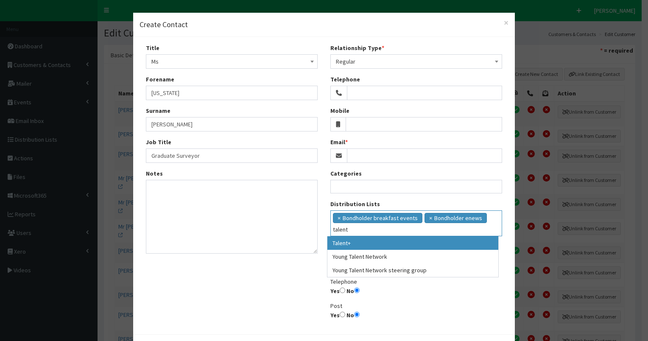
type input "talent"
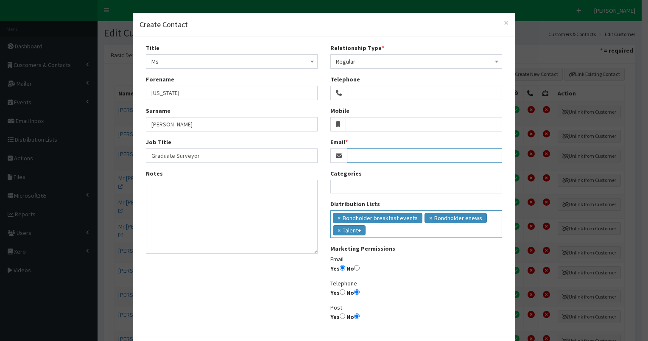
click at [372, 154] on input "Email" at bounding box center [424, 155] width 155 height 14
type input "georgia.oliver@pph-commercial.co.uk"
click at [278, 184] on textarea "Notes" at bounding box center [232, 217] width 172 height 74
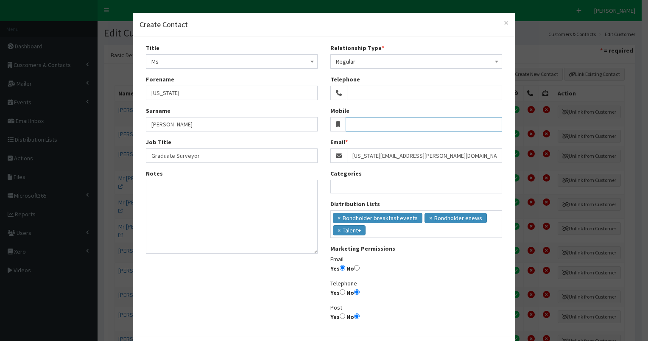
click at [364, 124] on input "Mobile" at bounding box center [424, 124] width 157 height 14
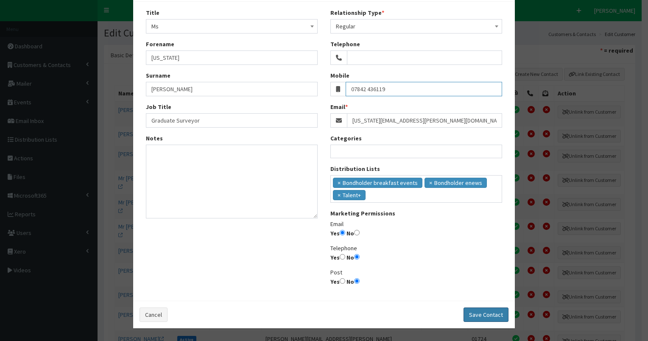
type input "07842 436119"
click at [481, 312] on button "Save Contact" at bounding box center [486, 315] width 45 height 14
select select
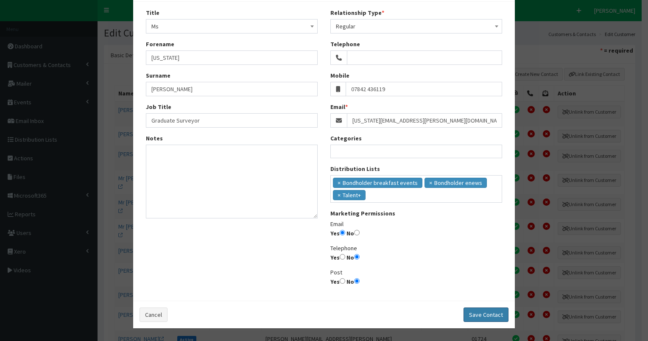
select select
radio input "false"
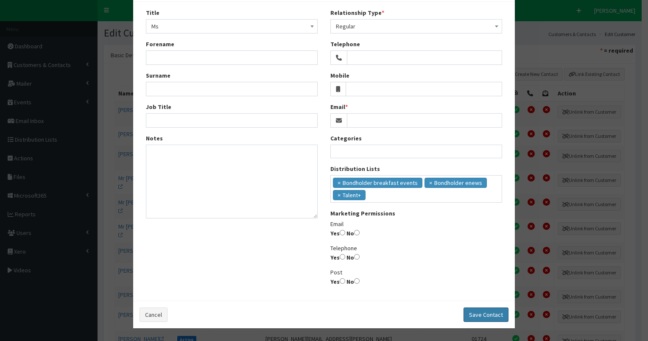
scroll to position [22, 0]
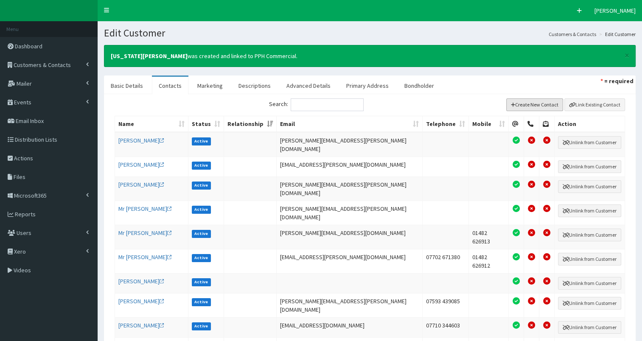
click at [530, 106] on button "Create New Contact" at bounding box center [534, 104] width 57 height 13
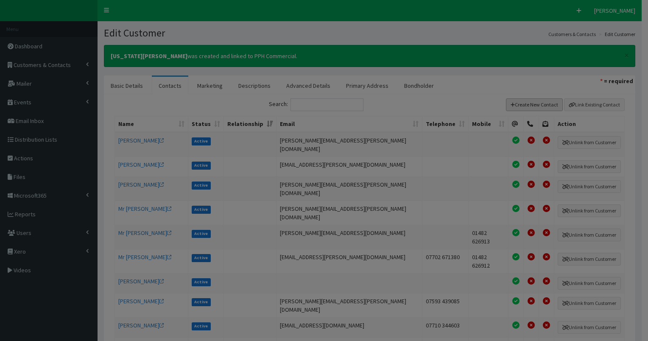
scroll to position [0, 0]
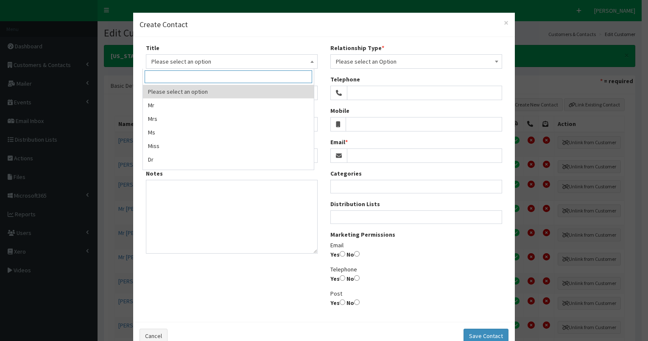
click at [201, 65] on span "Please select an option" at bounding box center [231, 62] width 161 height 12
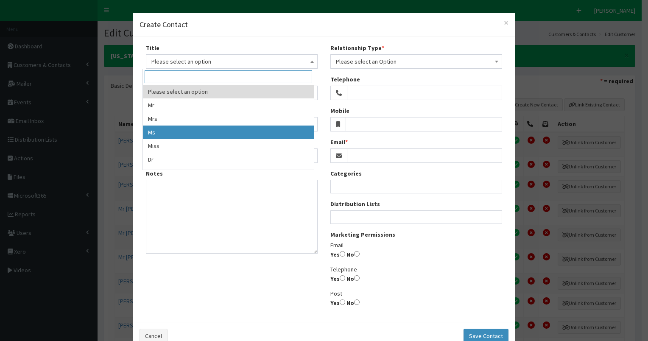
select select "3"
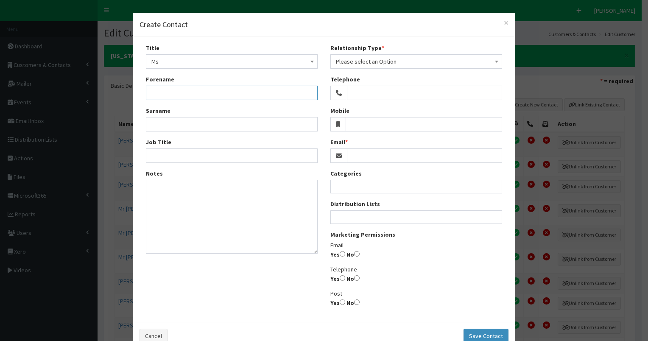
click at [174, 98] on input "Forename" at bounding box center [232, 93] width 172 height 14
type input "Lyndsey"
click at [154, 122] on input "Surname" at bounding box center [232, 124] width 172 height 14
type input "Flockton"
click at [369, 63] on span "Please select an Option" at bounding box center [416, 62] width 161 height 12
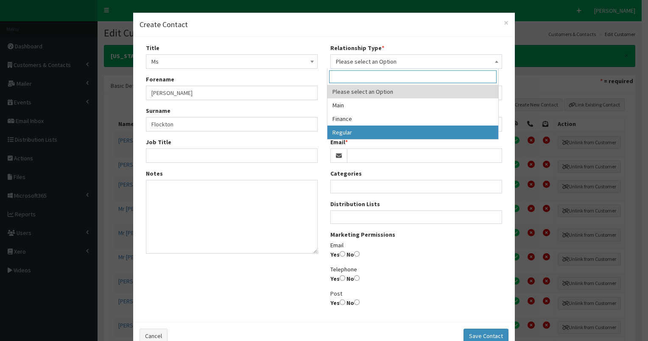
select select "3"
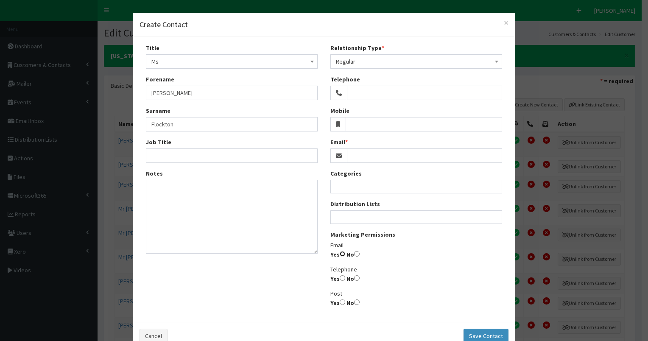
click at [340, 252] on input "Yes" at bounding box center [343, 254] width 6 height 6
radio input "true"
click at [361, 213] on ul at bounding box center [416, 216] width 171 height 11
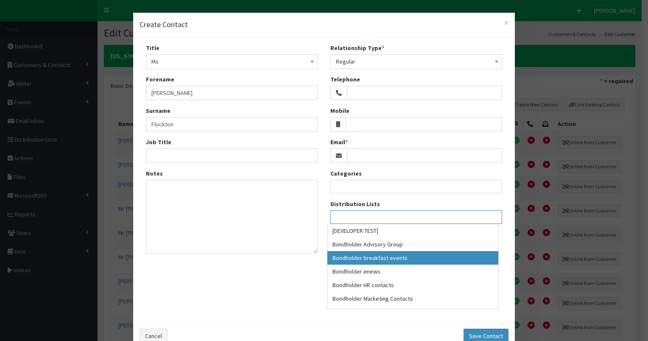
select select "99"
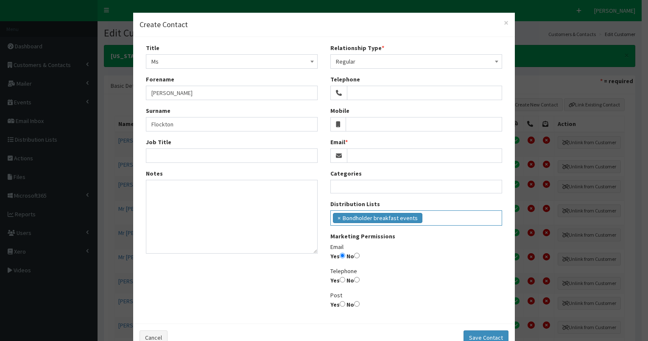
click at [422, 219] on ul "× Bondholder breakfast events" at bounding box center [416, 217] width 171 height 12
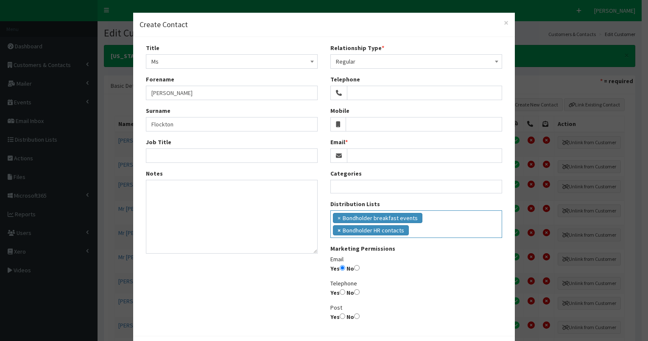
click at [341, 226] on span "×" at bounding box center [339, 230] width 3 height 8
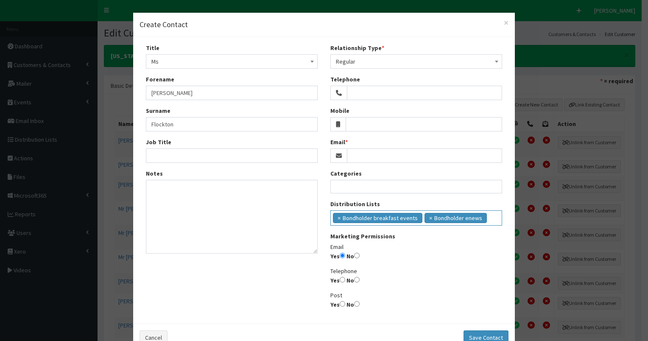
click at [493, 217] on ul "× Bondholder breakfast events × Bondholder enews" at bounding box center [416, 217] width 171 height 12
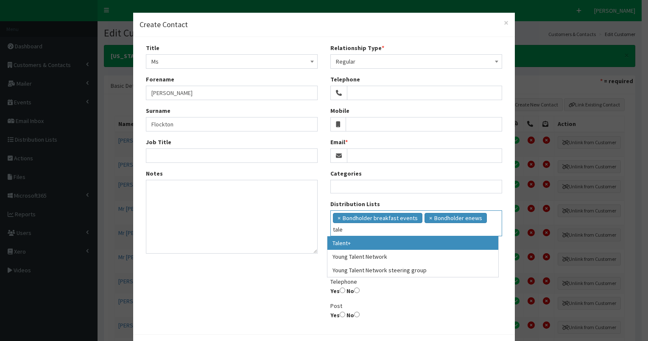
type input "tale"
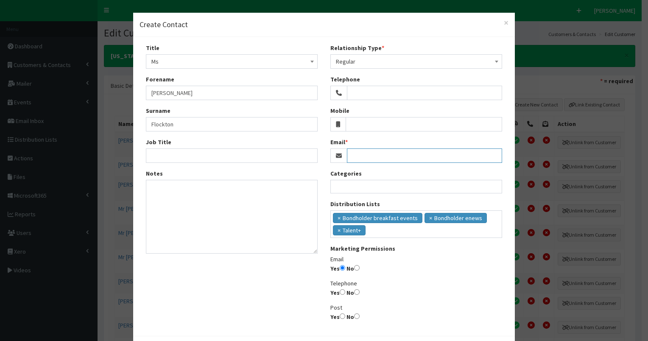
click at [364, 154] on input "Email" at bounding box center [424, 155] width 155 height 14
type input "lyndsey.flockton@pph-commercial.co.uk"
click at [278, 197] on textarea "Notes" at bounding box center [232, 217] width 172 height 74
drag, startPoint x: 146, startPoint y: 91, endPoint x: 209, endPoint y: 88, distance: 62.9
click at [209, 88] on input "Lyndsey" at bounding box center [232, 93] width 172 height 14
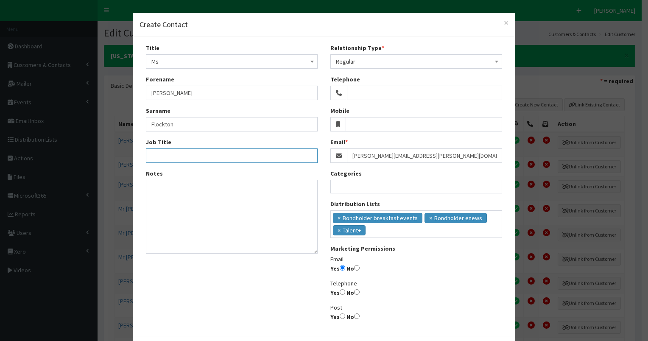
click at [151, 149] on input "Job Title" at bounding box center [232, 155] width 172 height 14
paste input "Office Manager"
type input "Office Manager"
drag, startPoint x: 348, startPoint y: 155, endPoint x: 488, endPoint y: 148, distance: 140.6
click at [488, 148] on input "lyndsey.flockton@pph-commercial.co.uk" at bounding box center [424, 155] width 155 height 14
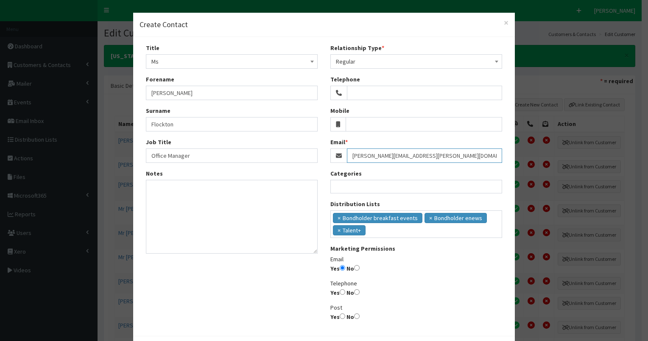
scroll to position [35, 0]
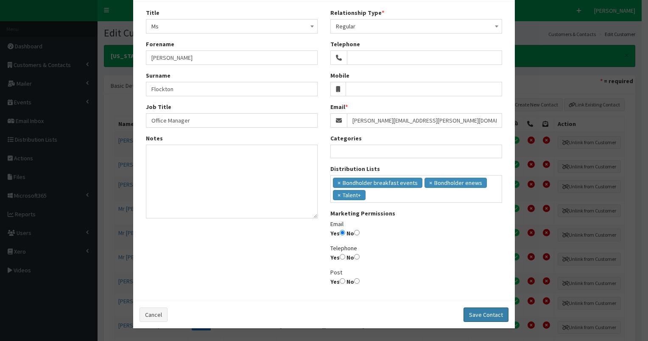
click at [475, 316] on button "Save Contact" at bounding box center [486, 315] width 45 height 14
select select
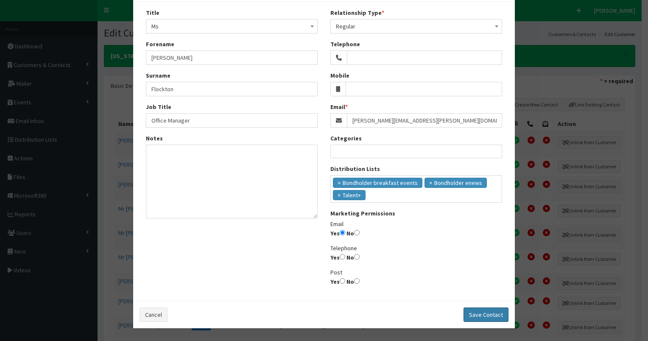
radio input "false"
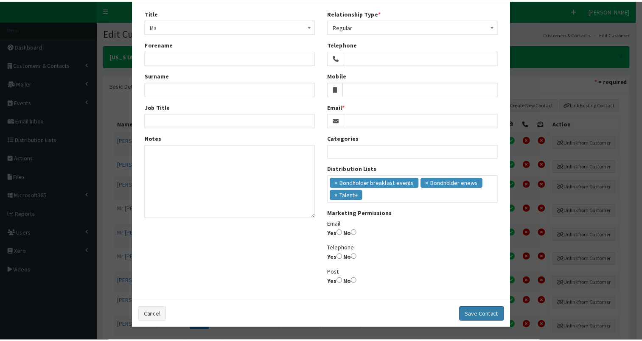
scroll to position [22, 0]
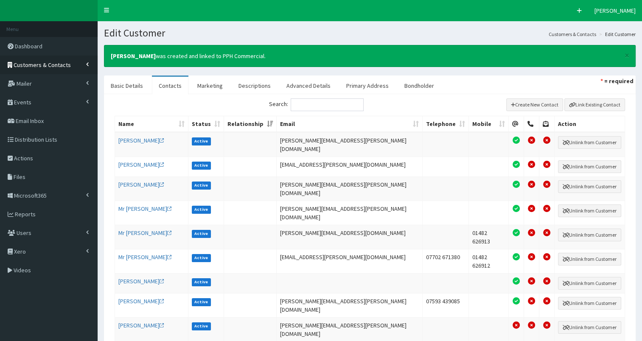
click at [51, 66] on span "Customers & Contacts" at bounding box center [42, 65] width 57 height 8
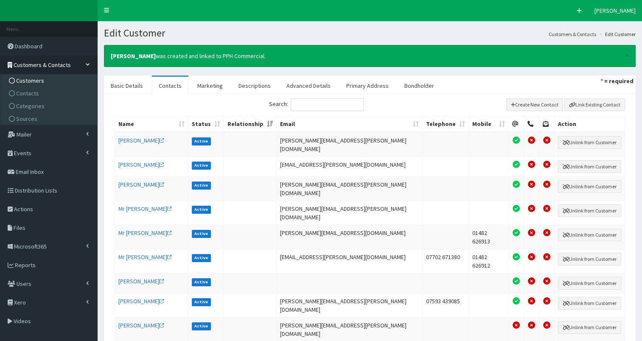
click at [40, 79] on span "Customers" at bounding box center [30, 81] width 28 height 8
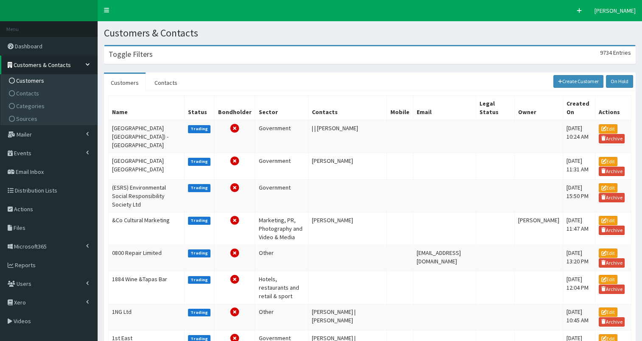
click at [128, 53] on h3 "Toggle Filters" at bounding box center [131, 54] width 44 height 8
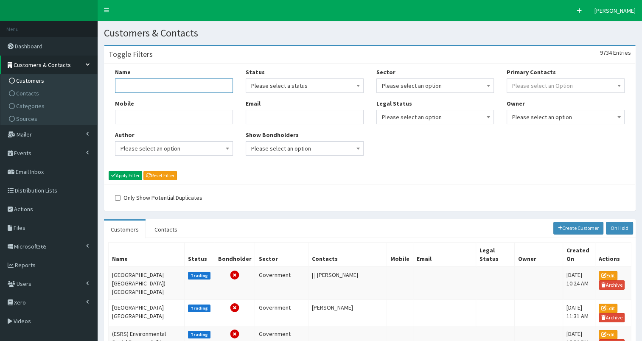
click at [126, 85] on input "Name" at bounding box center [174, 85] width 118 height 14
type input "pph"
click at [129, 175] on button "Apply Filter" at bounding box center [126, 175] width 34 height 9
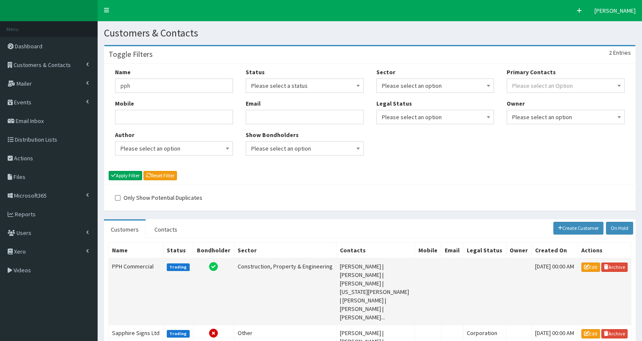
click at [121, 263] on td "PPH Commercial" at bounding box center [136, 291] width 55 height 67
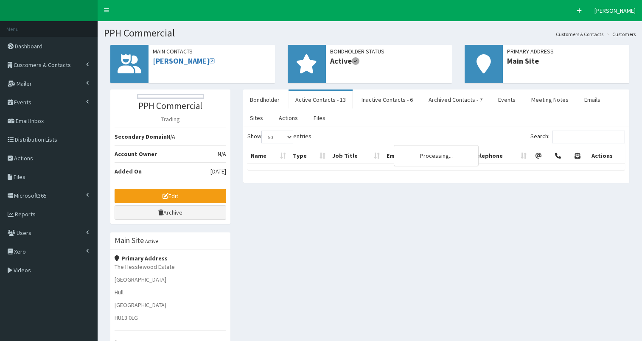
select select "50"
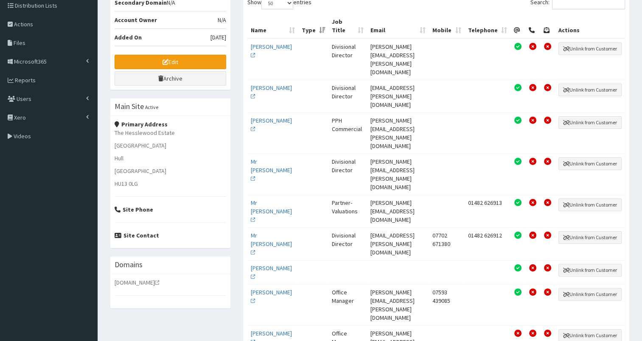
scroll to position [157, 0]
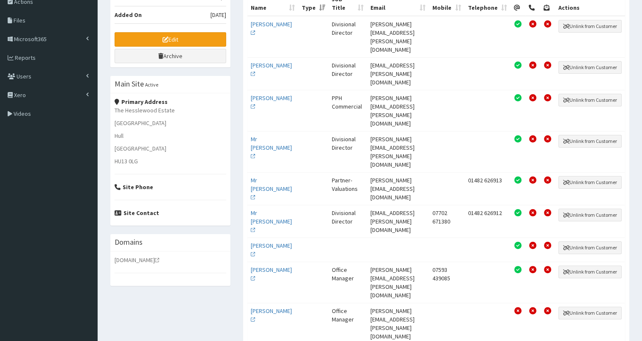
drag, startPoint x: 361, startPoint y: 255, endPoint x: 406, endPoint y: 265, distance: 46.8
copy td "georgia.oliver@pph-commercial.co.uk"
drag, startPoint x: 360, startPoint y: 255, endPoint x: 410, endPoint y: 262, distance: 50.5
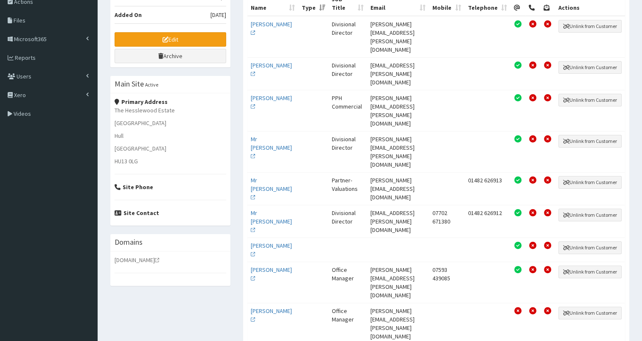
copy td "georgia.oliver@pph-commercial.co.uk"
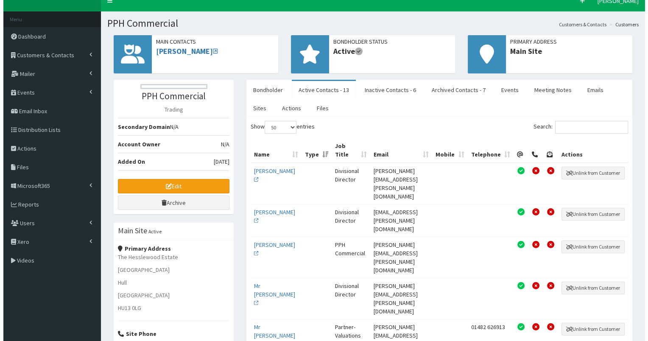
scroll to position [0, 0]
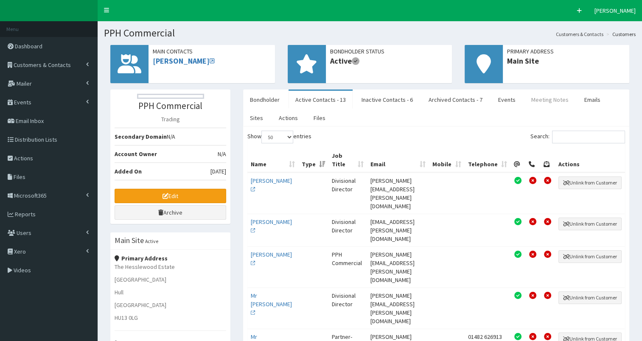
click at [542, 101] on link "Meeting Notes" at bounding box center [549, 100] width 51 height 18
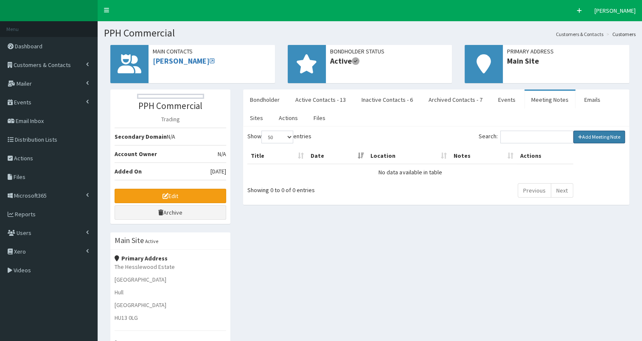
click at [587, 134] on link "Add Meeting Note" at bounding box center [599, 137] width 52 height 13
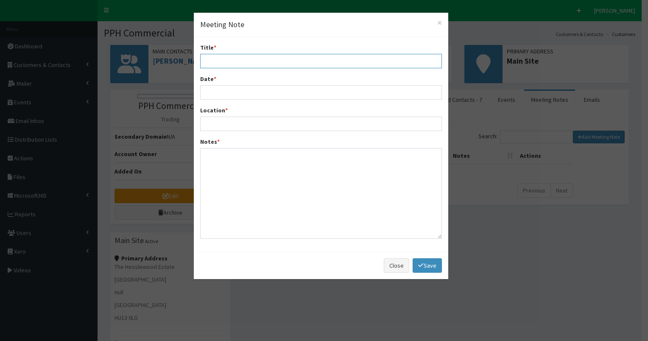
click at [246, 57] on input "Title *" at bounding box center [321, 61] width 242 height 14
type input "Intro mtg Ben Medhurst, Georgia Oliver & Lyndsey Flockton"
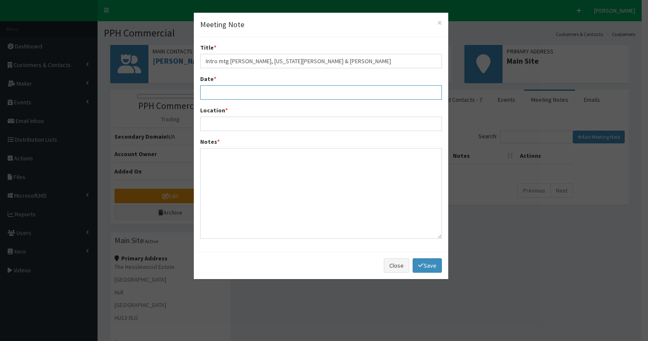
click at [219, 96] on input "Date *" at bounding box center [321, 92] width 242 height 14
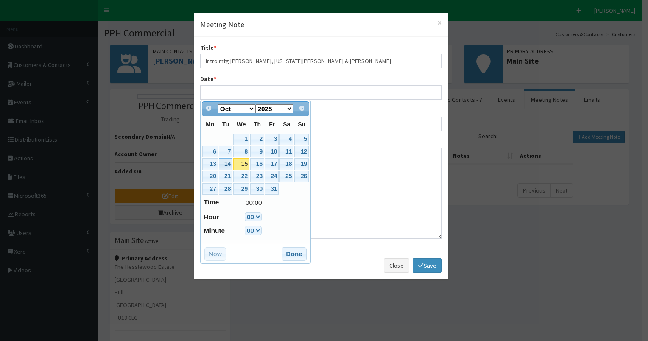
click at [224, 159] on link "14" at bounding box center [226, 163] width 14 height 11
type input "14-10-2025 00:00"
click at [298, 252] on button "Done" at bounding box center [294, 254] width 25 height 14
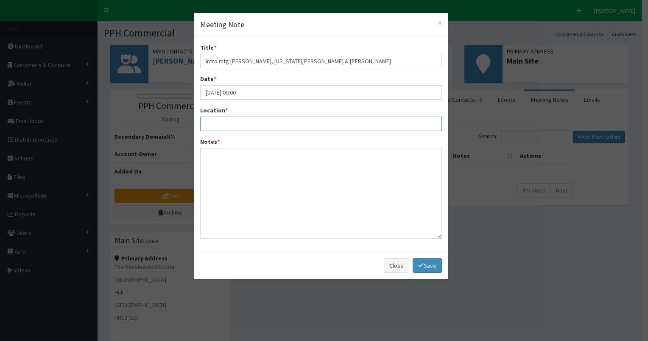
click at [237, 121] on input "Location *" at bounding box center [321, 124] width 242 height 14
type input "T"
type input "at PPH site, Hesslewood Hall"
click at [232, 151] on textarea "Notes *" at bounding box center [321, 193] width 242 height 91
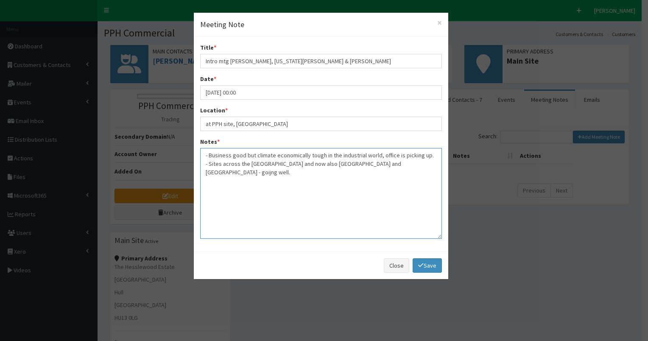
click at [362, 164] on textarea "- Business good but climate economically tough in the industrial world, office …" at bounding box center [321, 193] width 242 height 91
paste textarea "I have sent a copy of the Bondholder presentation to Georgia (for ease) via we …"
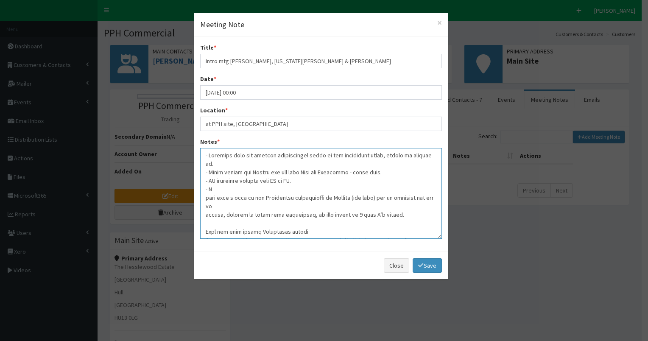
drag, startPoint x: 208, startPoint y: 180, endPoint x: 215, endPoint y: 182, distance: 7.0
click at [215, 182] on textarea "Notes *" at bounding box center [321, 193] width 242 height 91
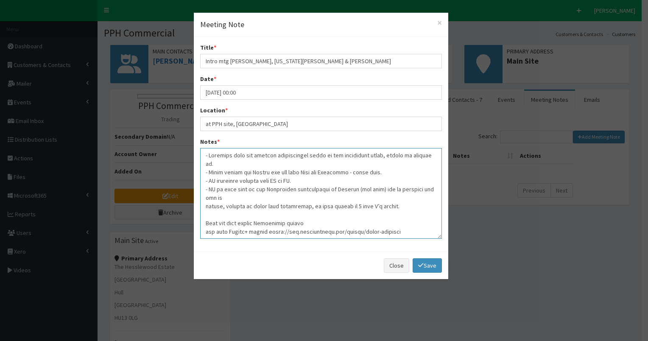
click at [352, 179] on textarea "Notes *" at bounding box center [321, 193] width 242 height 91
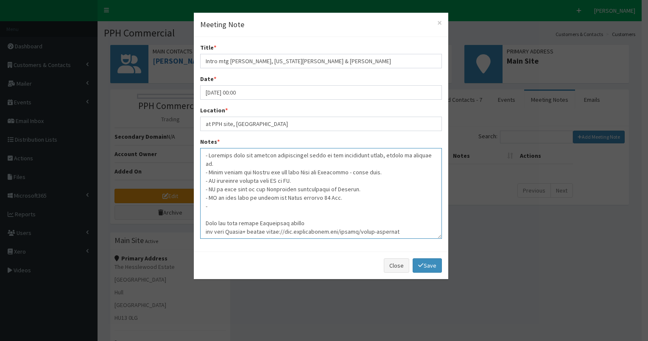
click at [322, 171] on textarea "Notes *" at bounding box center [321, 193] width 242 height 91
click at [211, 199] on textarea "Notes *" at bounding box center [321, 193] width 242 height 91
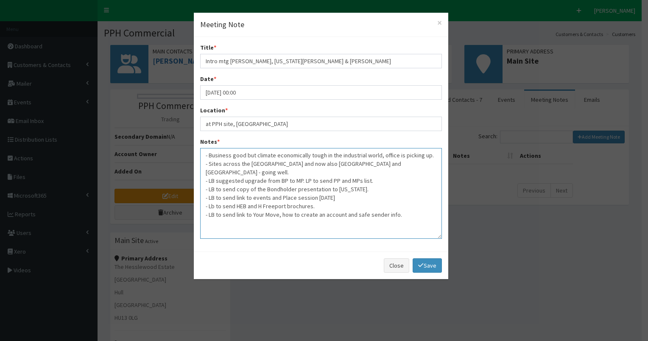
click at [211, 196] on textarea "- Business good but climate economically tough in the industrial world, office …" at bounding box center [321, 193] width 242 height 91
click at [399, 206] on textarea "- Business good but climate economically tough in the industrial world, office …" at bounding box center [321, 193] width 242 height 91
type textarea "- Business good but climate economically tough in the industrial world, office …"
click at [425, 267] on link "Save" at bounding box center [427, 265] width 29 height 14
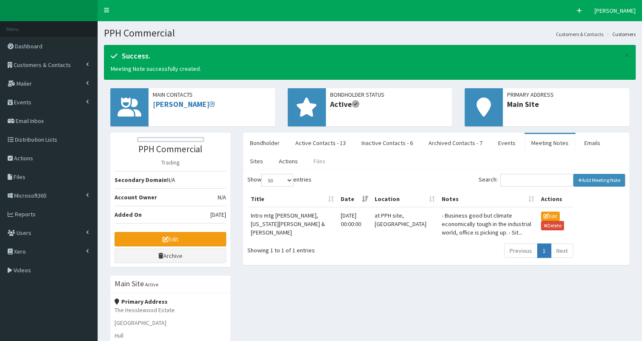
click at [307, 161] on link "Files" at bounding box center [319, 161] width 25 height 18
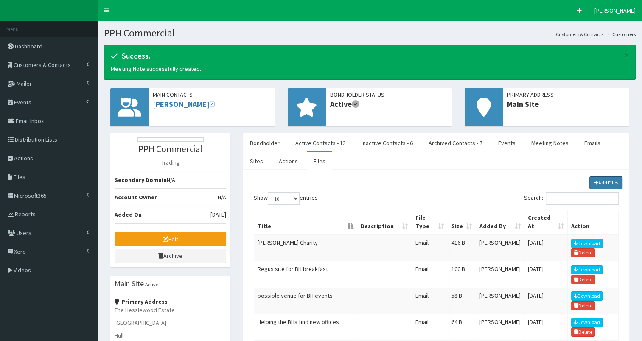
click at [599, 179] on link "Add Files" at bounding box center [606, 182] width 34 height 13
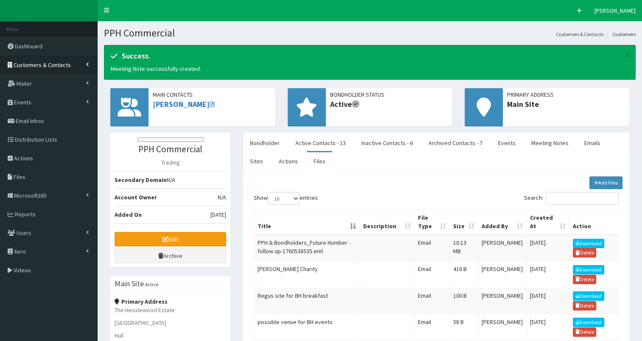
click at [55, 60] on link "Customers & Contacts" at bounding box center [49, 65] width 98 height 19
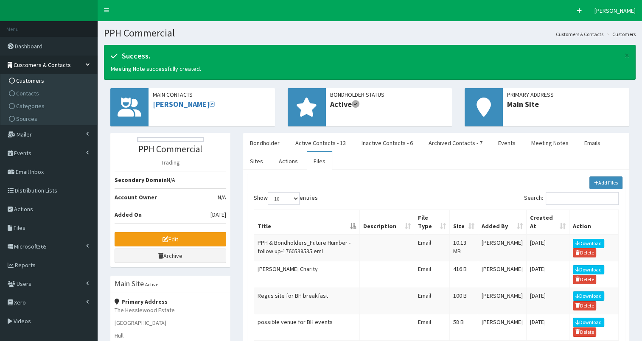
click at [48, 81] on link "Customers" at bounding box center [50, 80] width 95 height 13
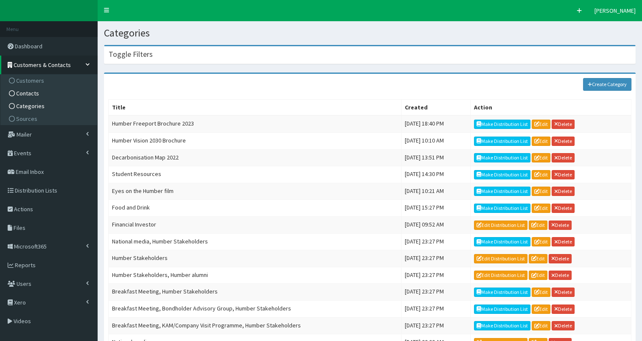
click at [35, 94] on span "Contacts" at bounding box center [27, 94] width 23 height 8
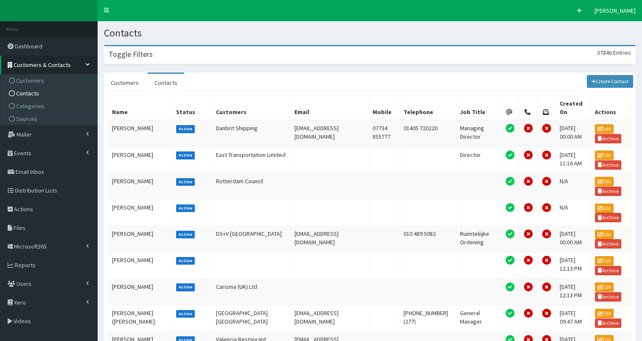
click at [188, 52] on div "Toggle Filters 37846 Entries" at bounding box center [369, 54] width 531 height 17
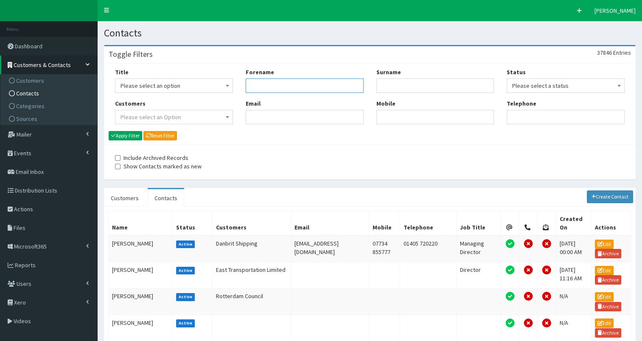
click at [258, 87] on input "Forename" at bounding box center [305, 85] width 118 height 14
type input "[PERSON_NAME]"
type input "flockton"
click at [130, 134] on button "Apply Filter" at bounding box center [126, 135] width 34 height 9
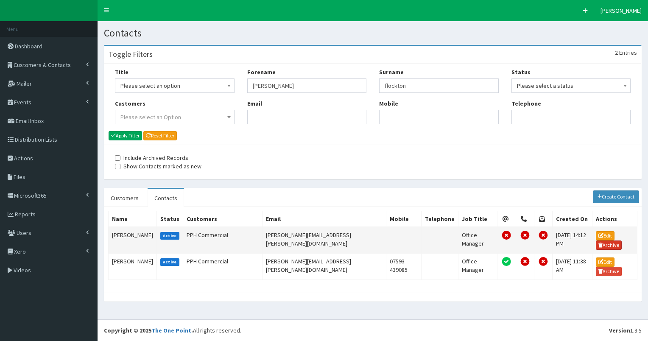
click at [604, 242] on link "Archive" at bounding box center [609, 245] width 26 height 9
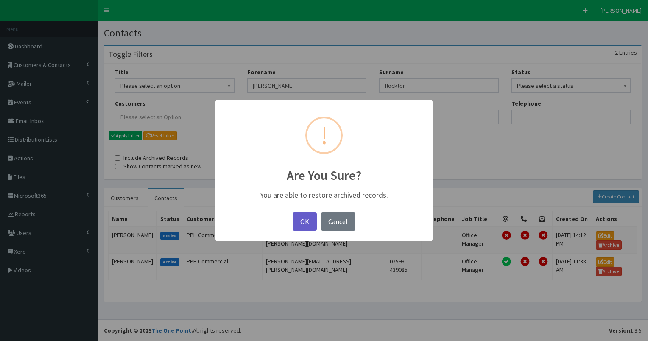
click at [311, 216] on button "OK" at bounding box center [305, 222] width 24 height 18
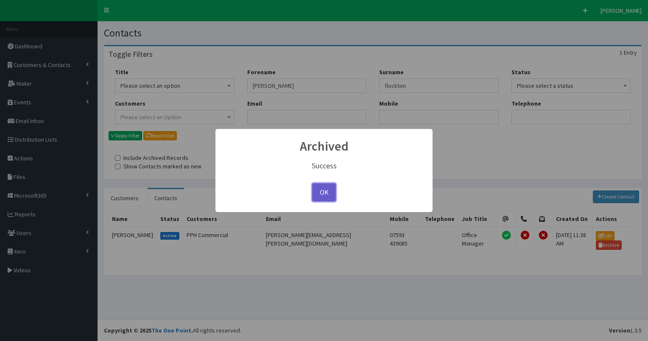
click at [328, 190] on button "OK" at bounding box center [324, 192] width 24 height 18
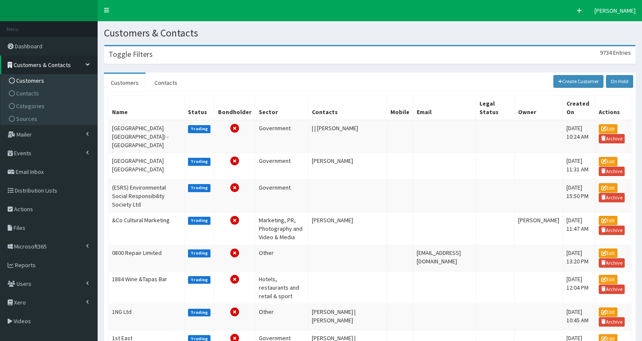
click at [140, 54] on h3 "Toggle Filters" at bounding box center [131, 54] width 44 height 8
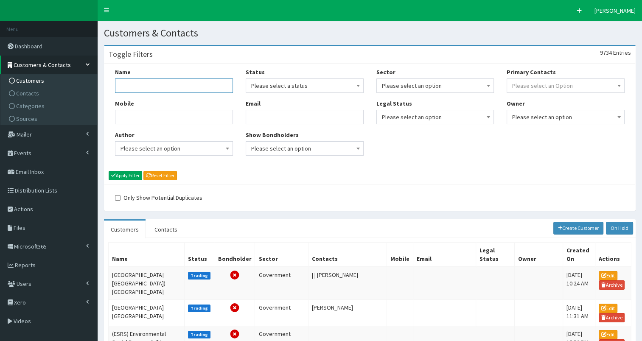
click at [133, 88] on input "Name" at bounding box center [174, 85] width 118 height 14
type input "humber hr"
click at [131, 175] on button "Apply Filter" at bounding box center [126, 175] width 34 height 9
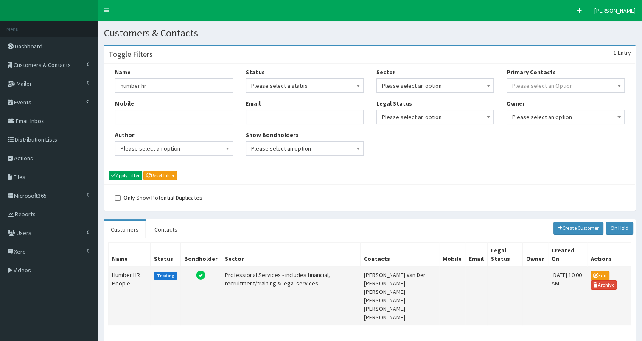
click at [123, 273] on td "Humber HR People" at bounding box center [130, 296] width 42 height 59
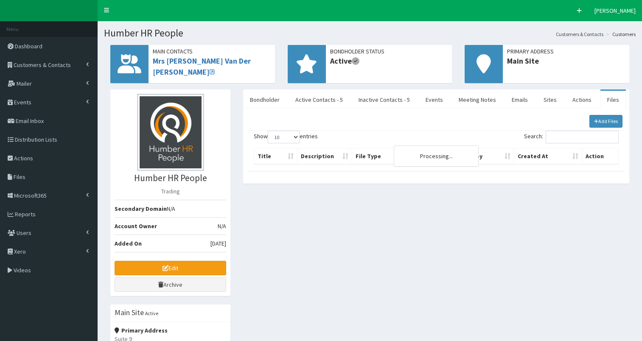
select select "50"
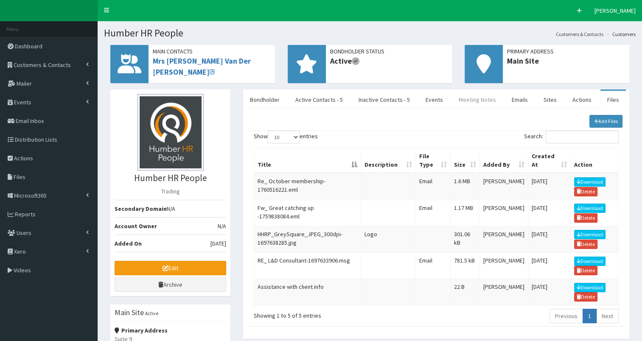
click at [469, 100] on link "Meeting Notes" at bounding box center [477, 100] width 51 height 18
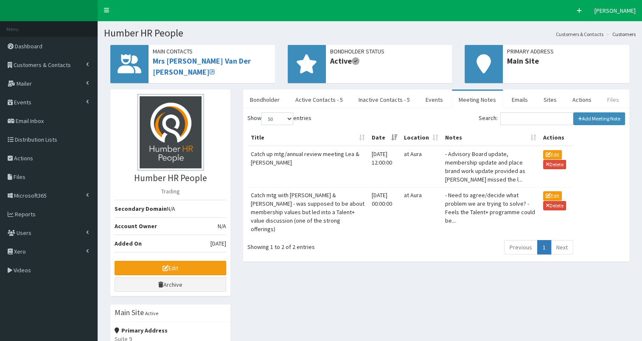
click at [600, 96] on link "Files" at bounding box center [612, 100] width 25 height 18
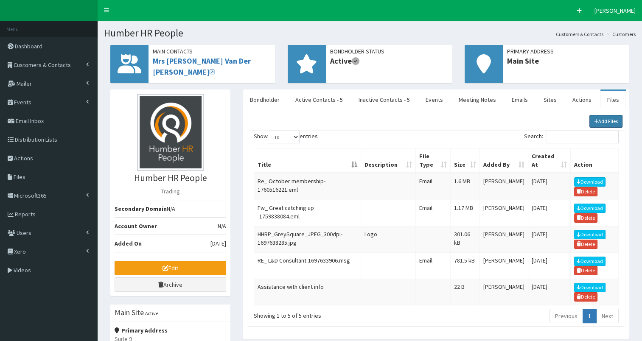
click at [603, 121] on link "Add Files" at bounding box center [606, 121] width 34 height 13
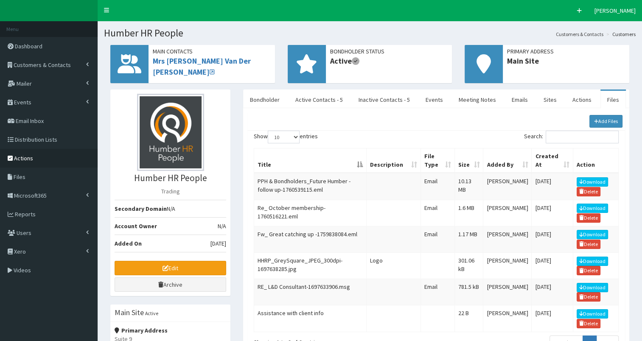
click at [23, 159] on span "Actions" at bounding box center [23, 158] width 19 height 8
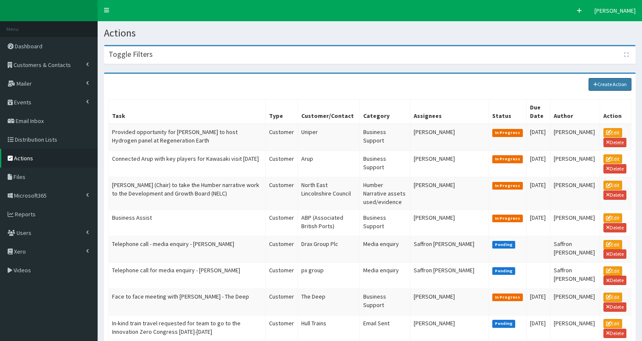
click at [611, 83] on link "Create Action" at bounding box center [609, 84] width 43 height 13
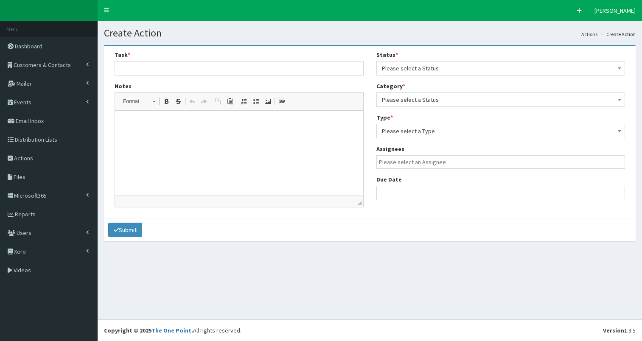
select select
click at [167, 137] on html at bounding box center [239, 124] width 248 height 26
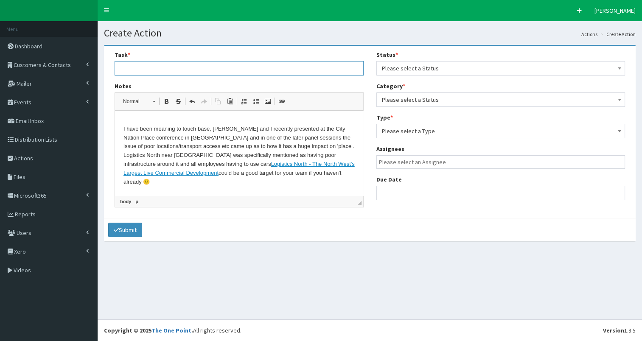
click at [129, 69] on input "text" at bounding box center [239, 68] width 249 height 14
type input "Suggested contacting Logistics North near [GEOGRAPHIC_DATA] after Glasgow CNP c…"
click at [420, 69] on span "Please select a Status" at bounding box center [501, 68] width 238 height 12
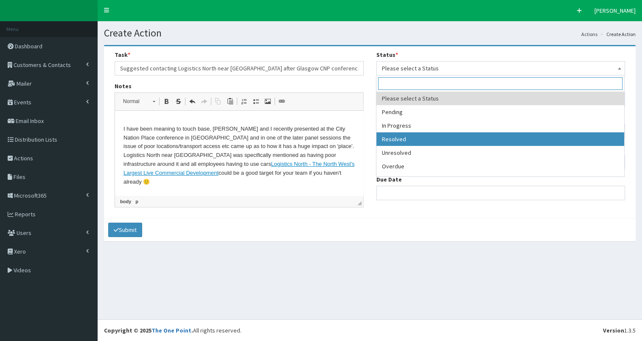
select select "3"
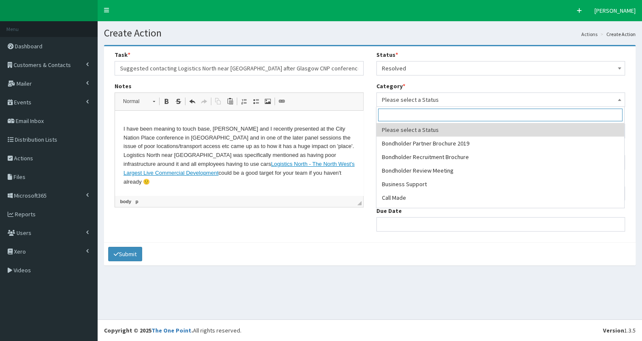
click at [438, 97] on span "Please select a Status" at bounding box center [501, 100] width 238 height 12
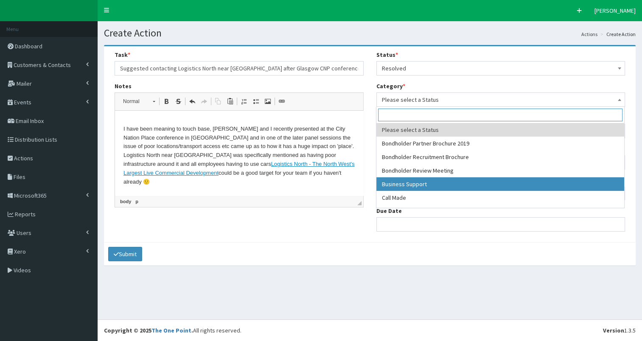
select select "17"
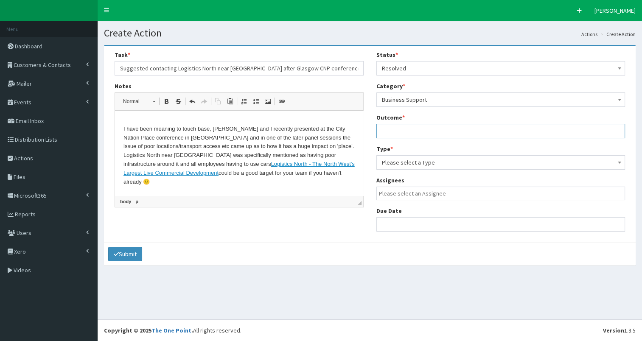
click at [403, 126] on input "text" at bounding box center [500, 131] width 249 height 14
type input "see notes"
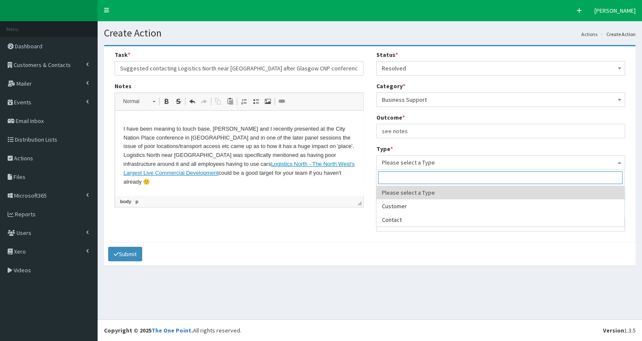
click at [396, 163] on span "Please select a Type" at bounding box center [501, 163] width 238 height 12
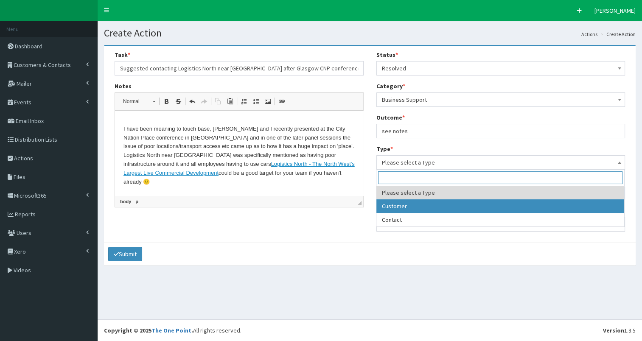
select select "customer"
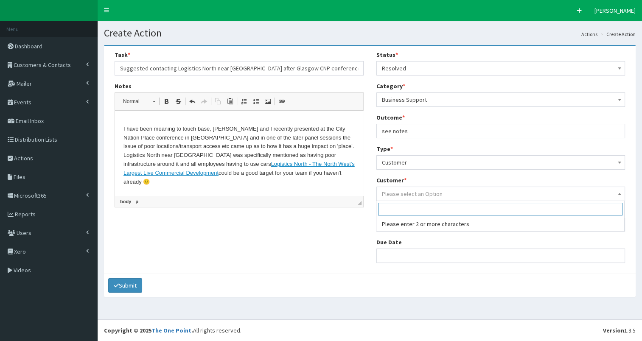
click at [408, 194] on span "Please select an Option" at bounding box center [412, 194] width 61 height 8
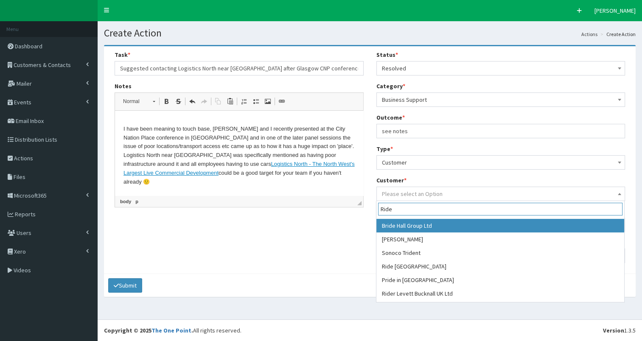
scroll to position [37, 0]
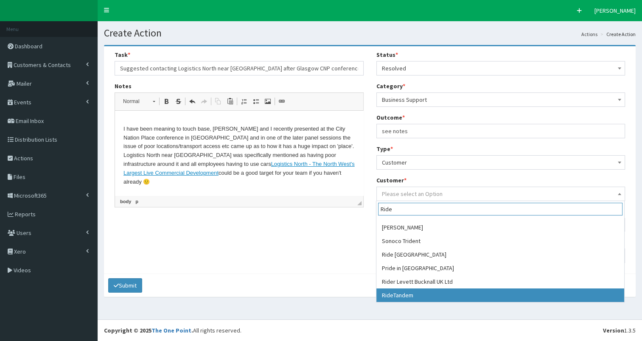
type input "Ride"
select select "49259"
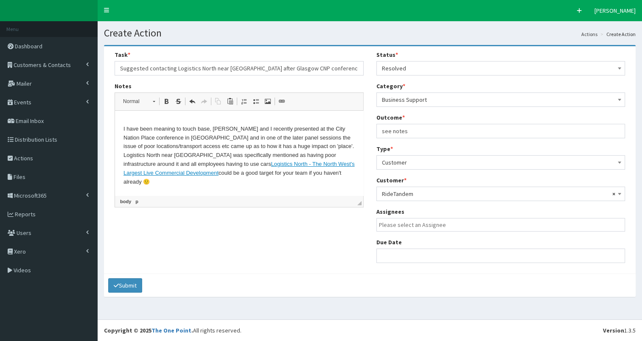
click at [445, 223] on input "search" at bounding box center [503, 225] width 248 height 8
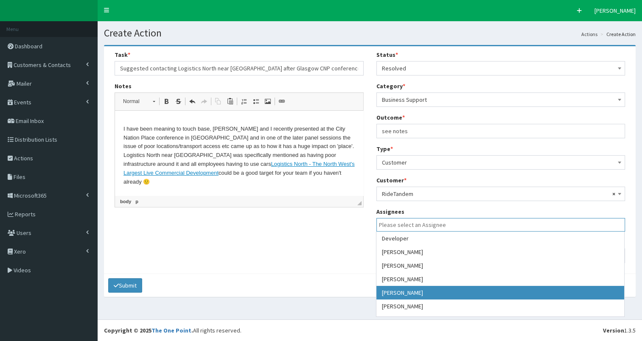
select select "7"
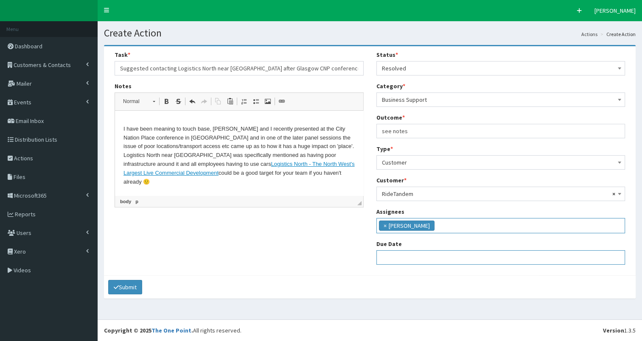
click at [397, 256] on input "text" at bounding box center [500, 257] width 249 height 14
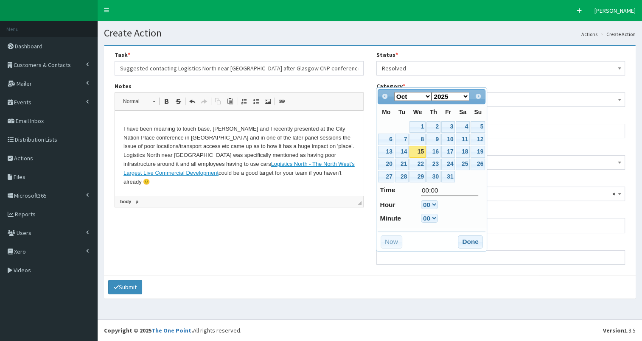
click at [416, 151] on link "15" at bounding box center [417, 151] width 16 height 11
type input "[DATE] 00:00"
click at [467, 240] on button "Done" at bounding box center [470, 242] width 25 height 14
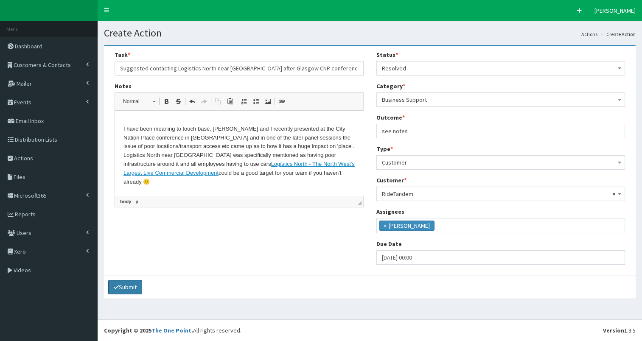
click at [126, 285] on button "Submit" at bounding box center [125, 287] width 34 height 14
